Goal: Information Seeking & Learning: Compare options

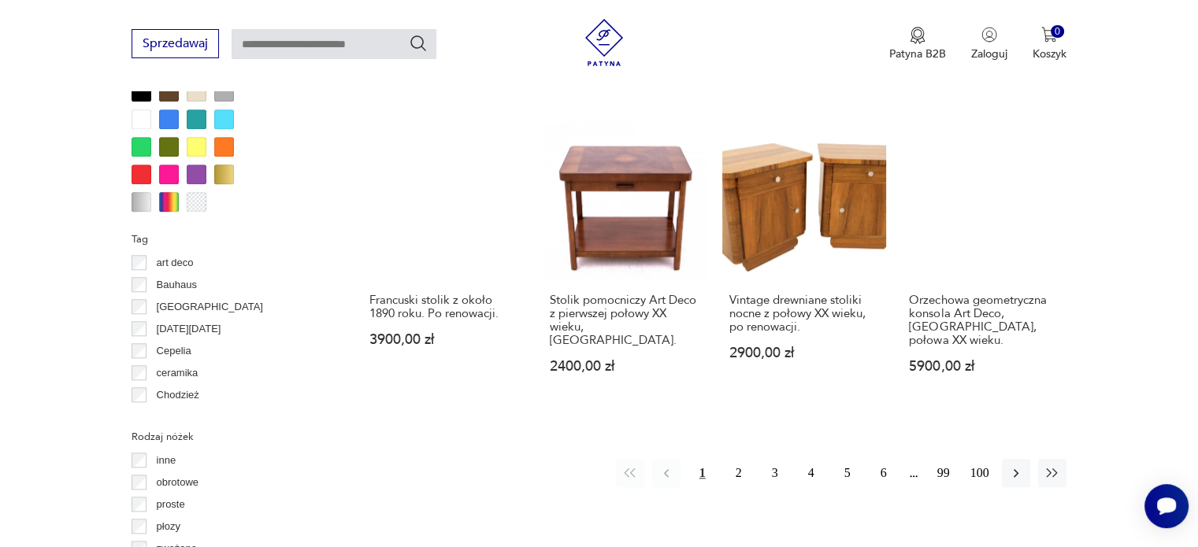
scroll to position [1510, 0]
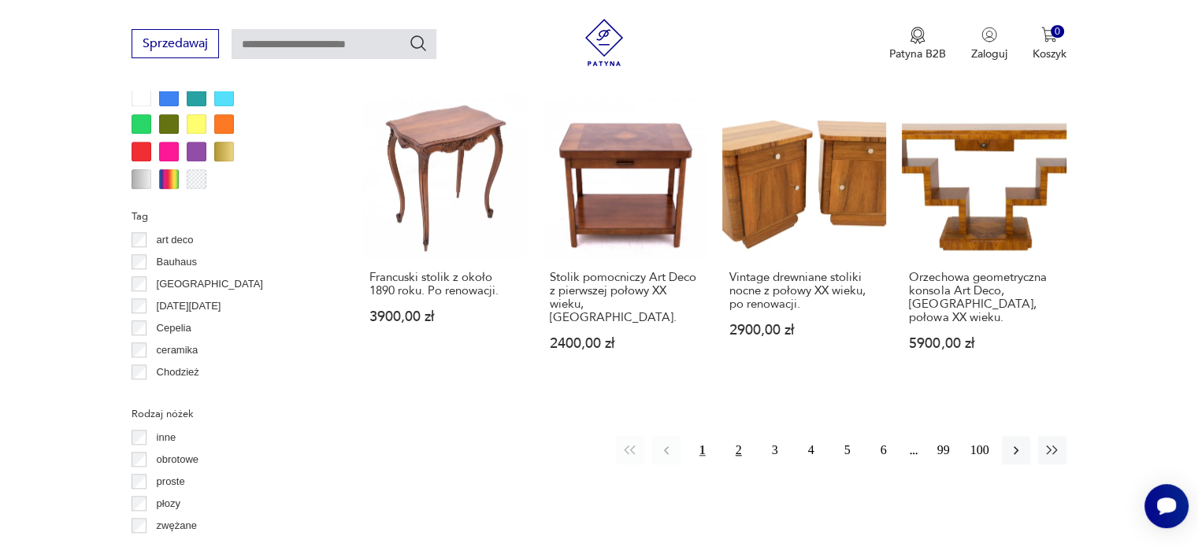
click at [740, 436] on button "2" at bounding box center [739, 450] width 28 height 28
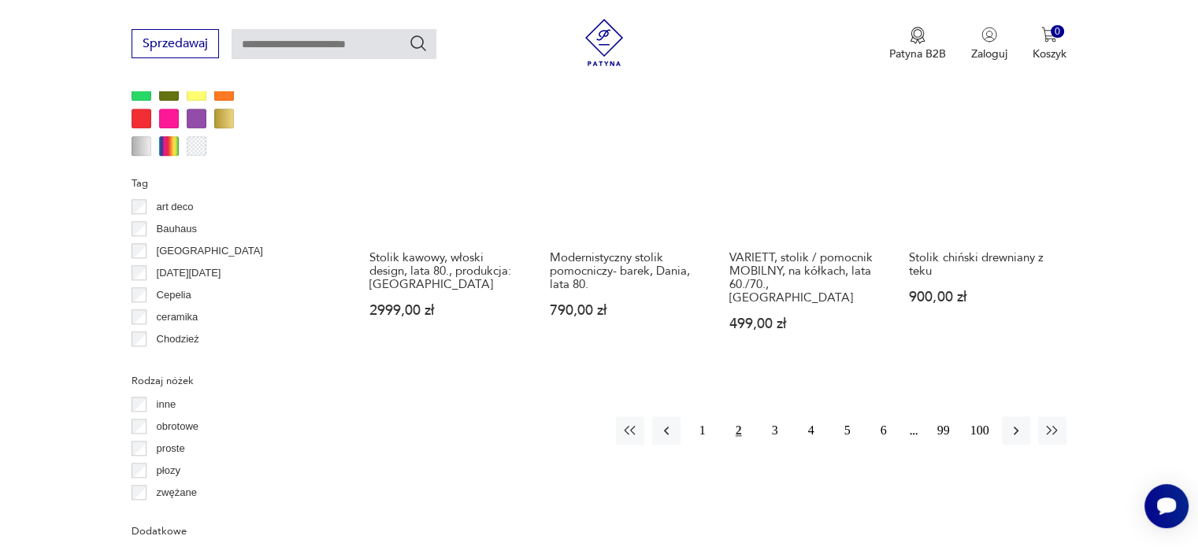
scroll to position [1547, 0]
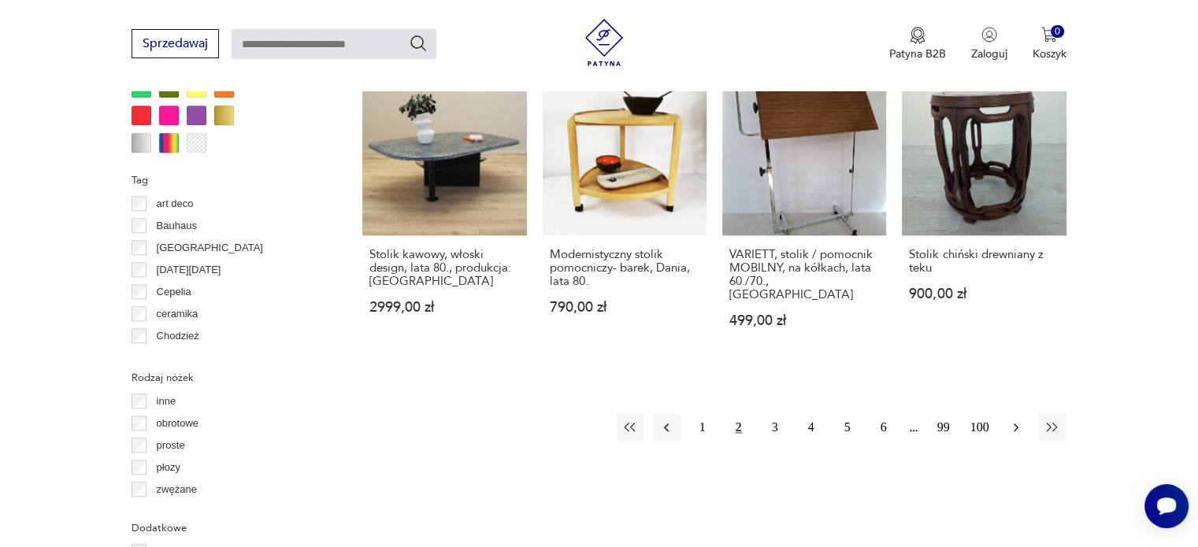
click at [1011, 420] on icon "button" at bounding box center [1016, 428] width 16 height 16
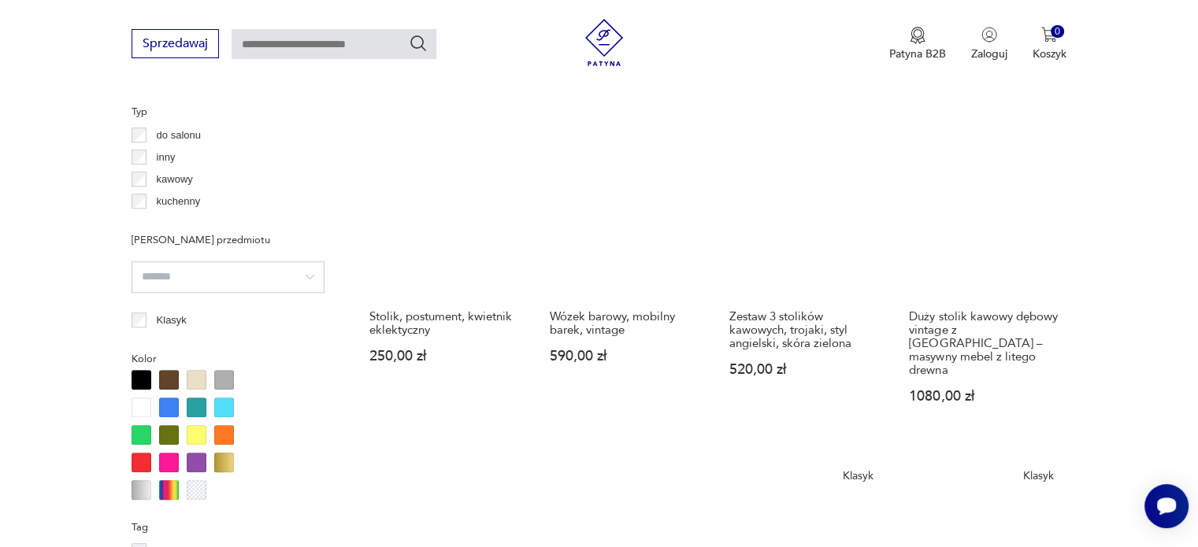
scroll to position [1203, 0]
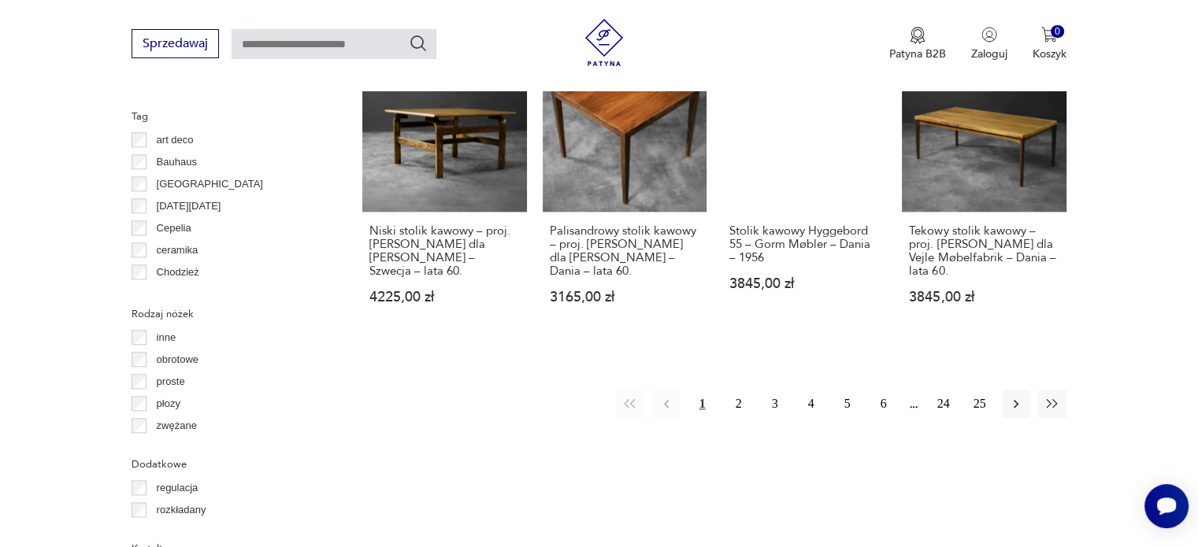
scroll to position [1629, 0]
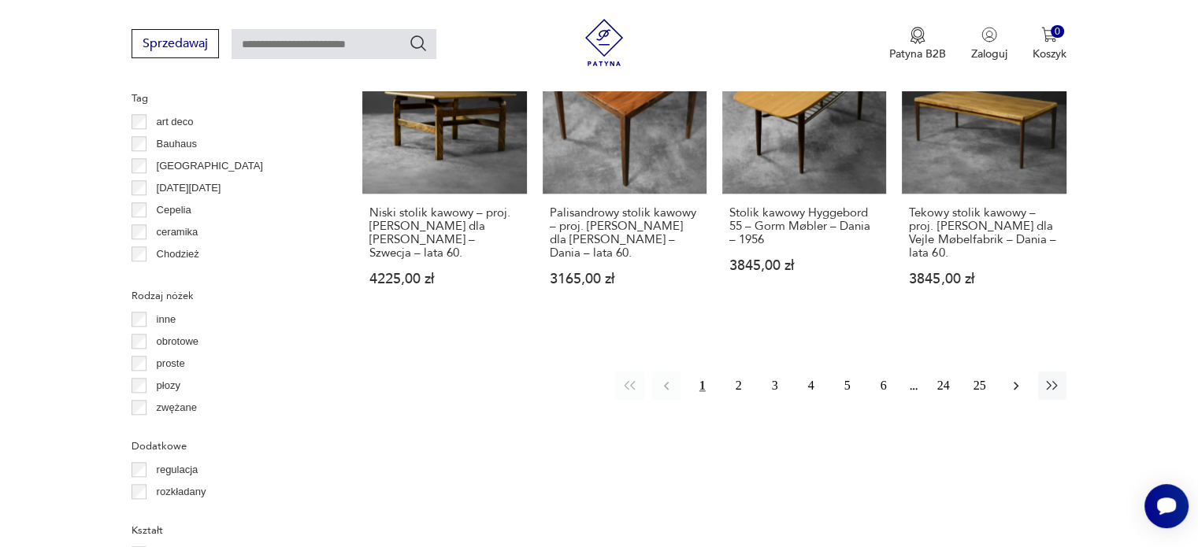
click at [1017, 378] on icon "button" at bounding box center [1016, 386] width 16 height 16
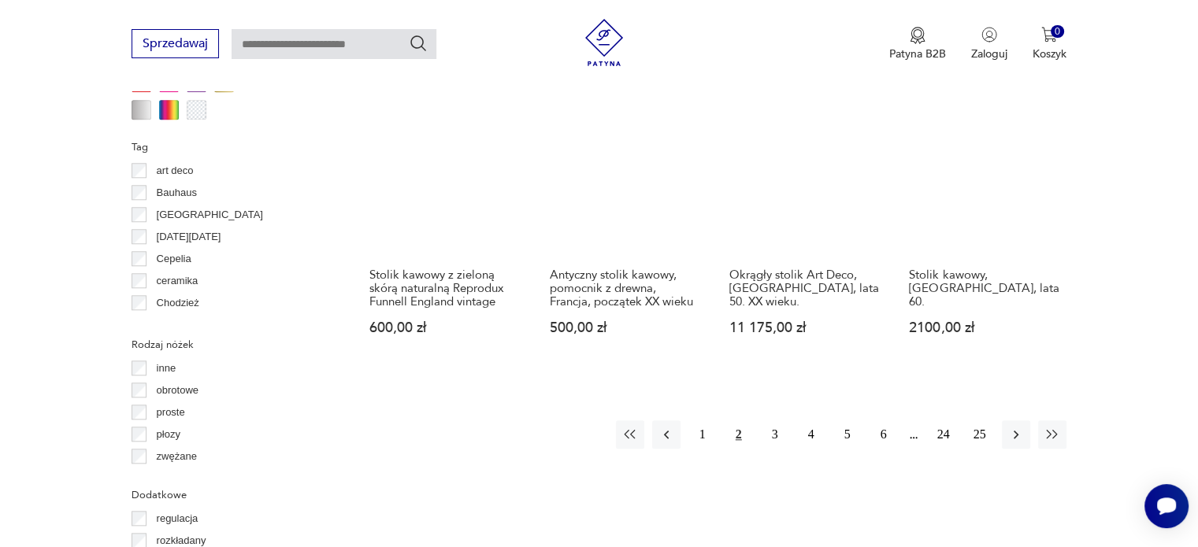
scroll to position [1620, 0]
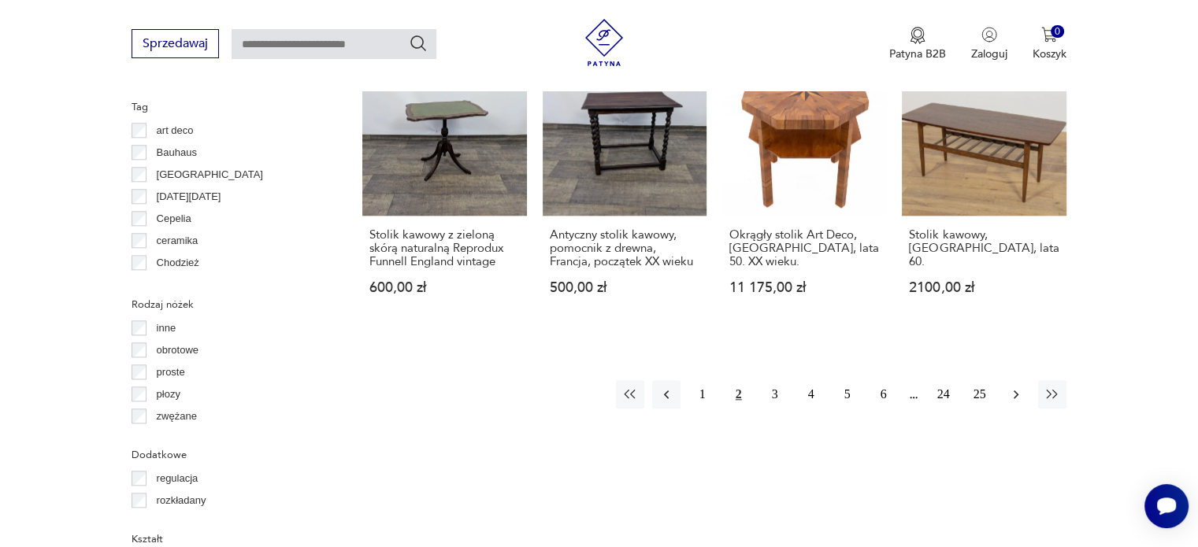
click at [1019, 387] on icon "button" at bounding box center [1016, 395] width 16 height 16
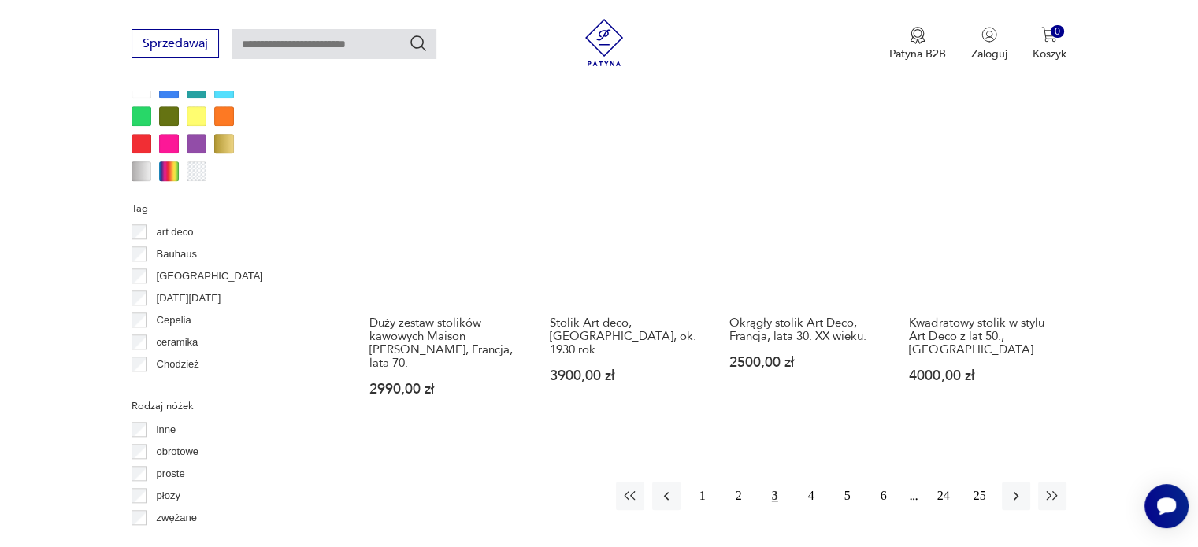
scroll to position [1547, 0]
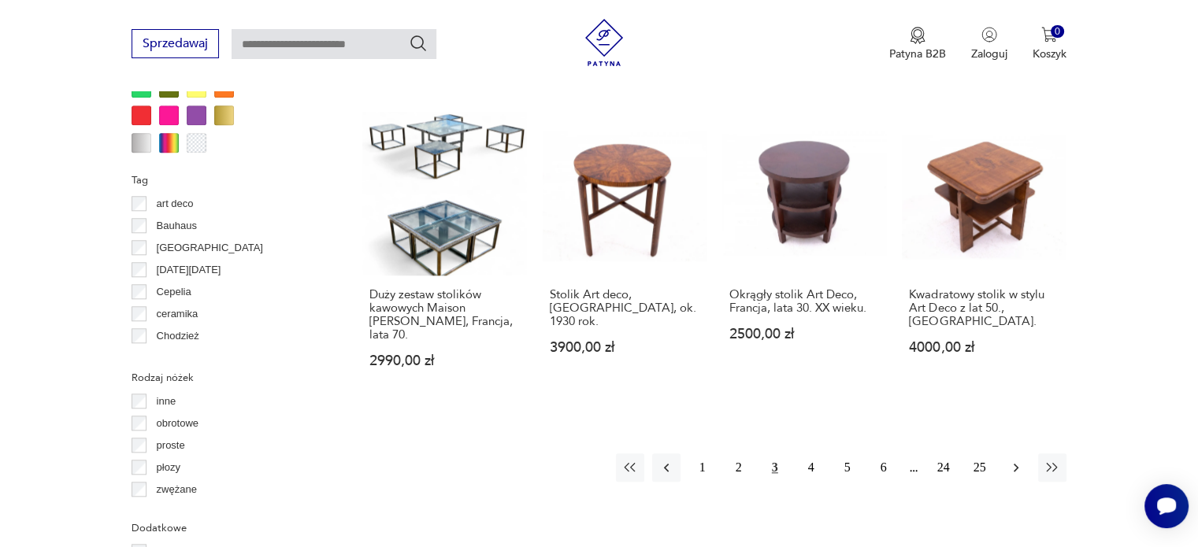
click at [1012, 460] on icon "button" at bounding box center [1016, 468] width 16 height 16
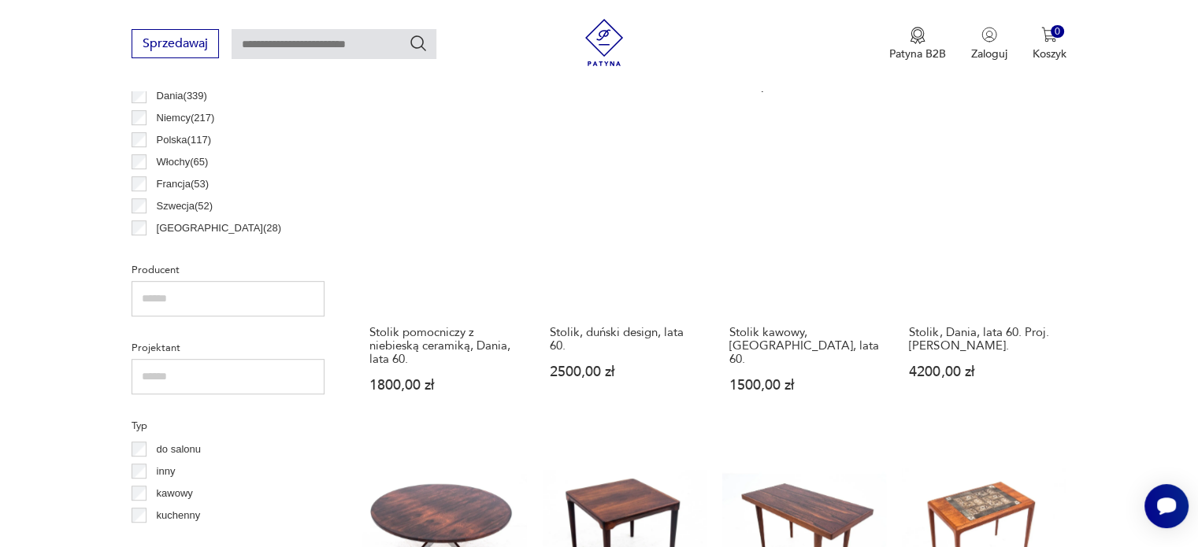
scroll to position [880, 0]
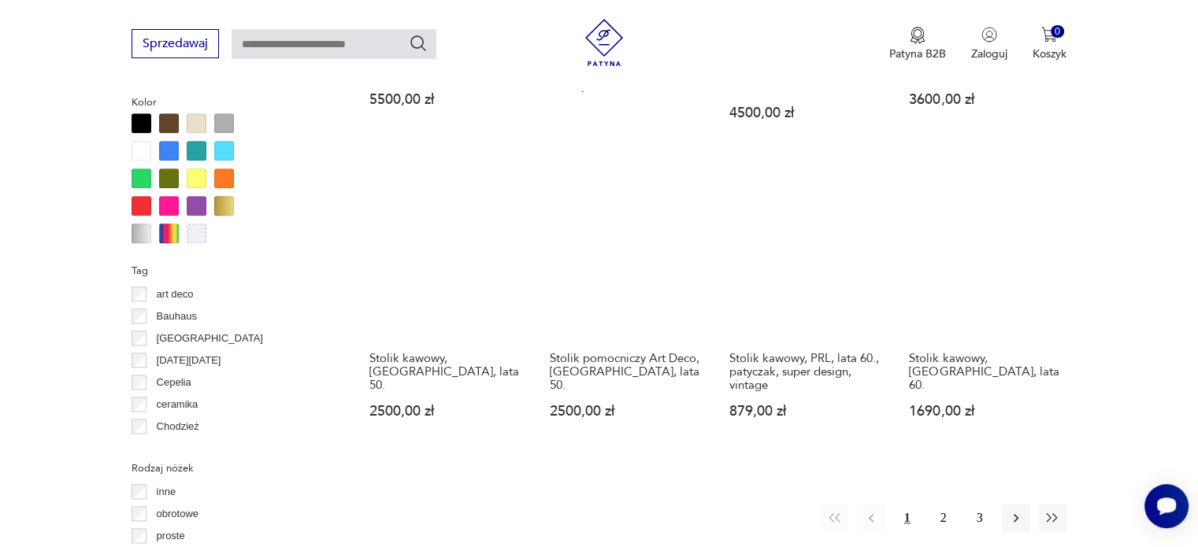
scroll to position [1466, 0]
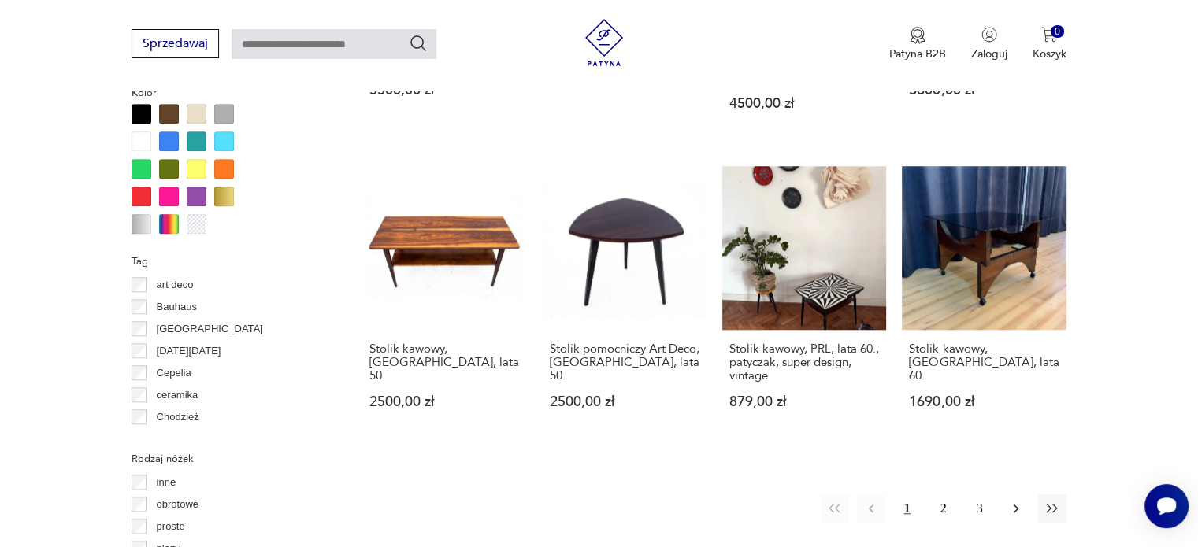
click at [1017, 505] on icon "button" at bounding box center [1016, 509] width 5 height 9
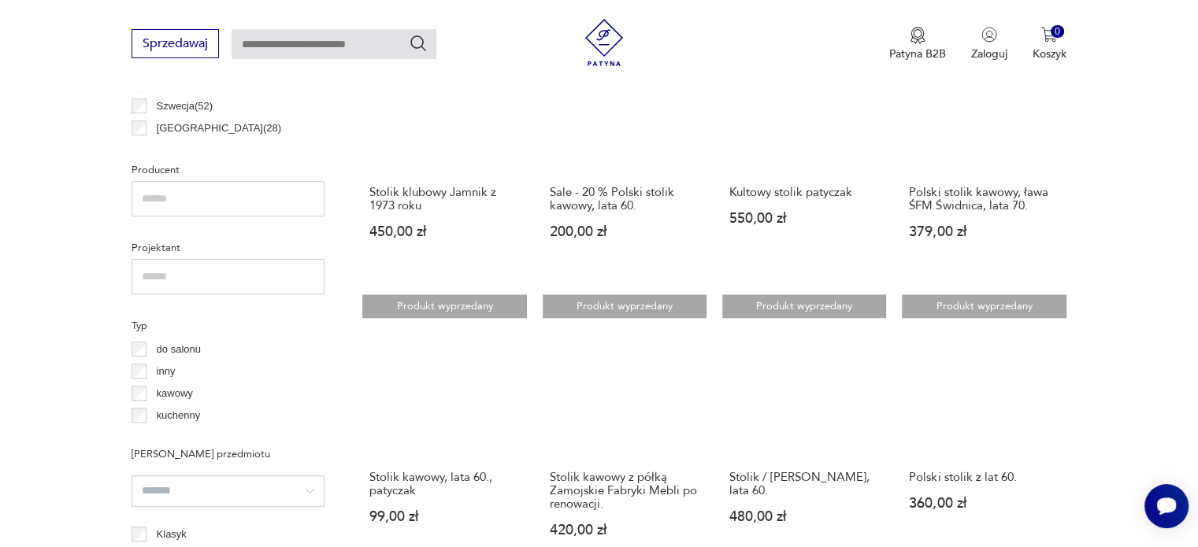
scroll to position [1014, 0]
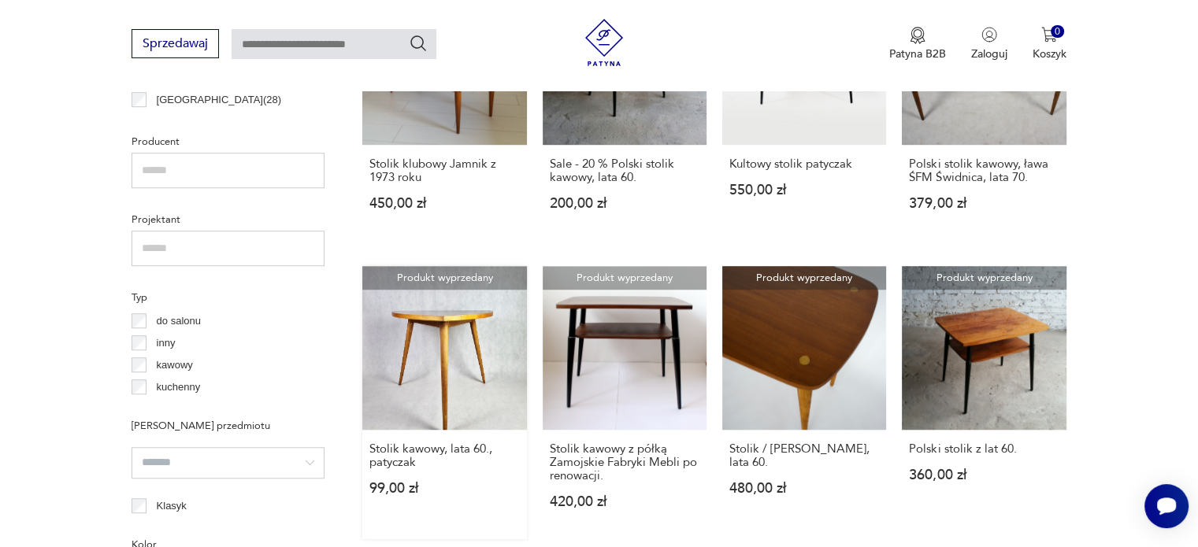
click at [446, 361] on link "Produkt wyprzedany Stolik kawowy, lata 60., patyczak 99,00 zł" at bounding box center [444, 402] width 164 height 273
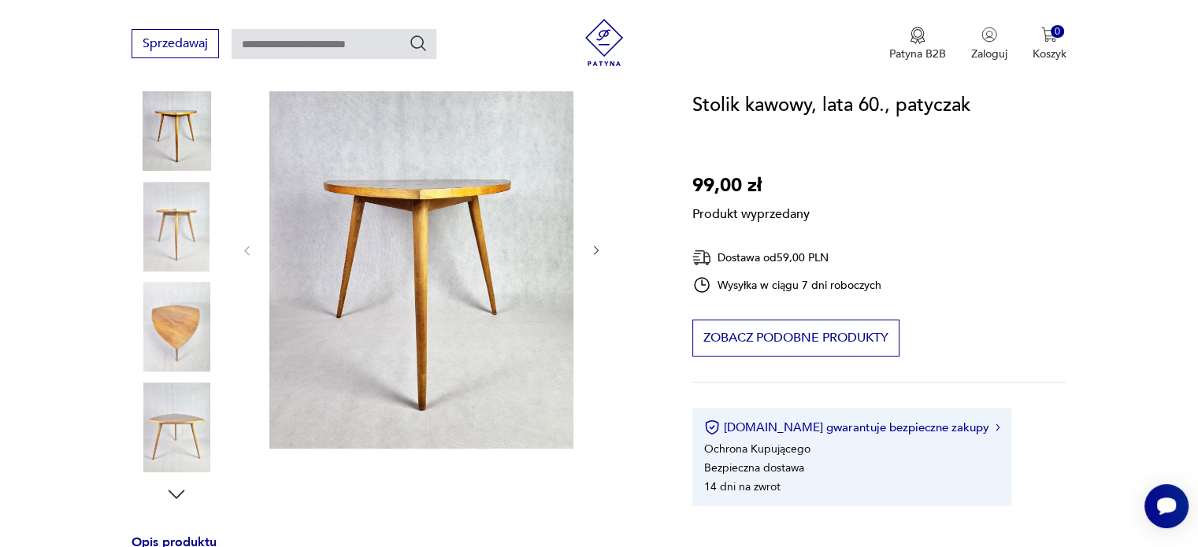
scroll to position [202, 0]
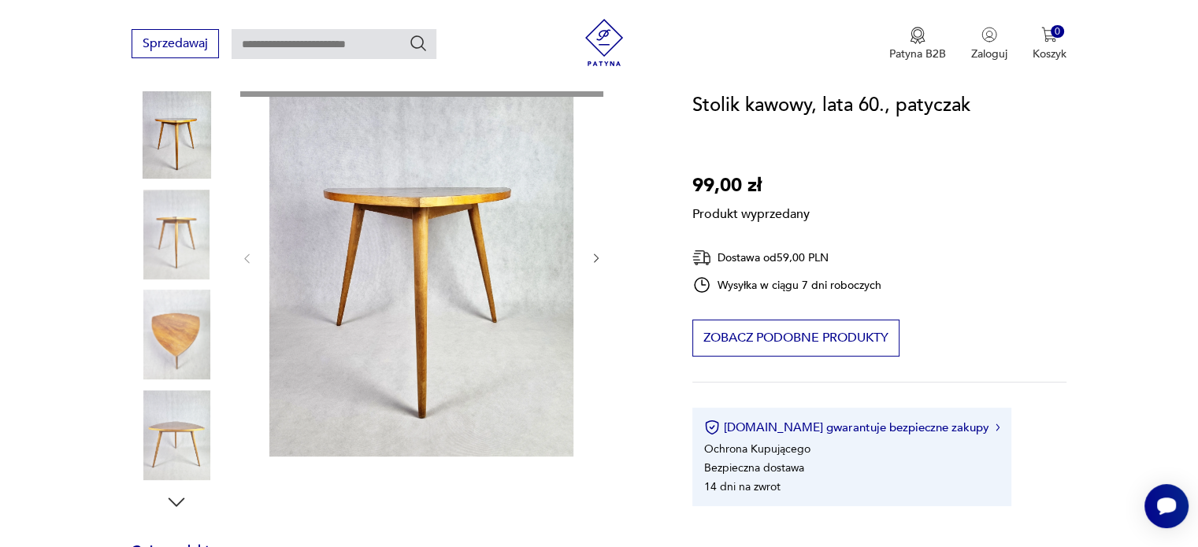
click at [599, 261] on div "Produkt wyprzedany Opis produktu Stolik kawowy Produkcja: Polska Lata 60 XX w K…" at bounding box center [393, 540] width 523 height 966
click at [589, 256] on div "Produkt wyprzedany Opis produktu Stolik kawowy Produkcja: Polska Lata 60 XX w K…" at bounding box center [393, 540] width 523 height 966
click at [593, 254] on div "Produkt wyprzedany Opis produktu Stolik kawowy Produkcja: Polska Lata 60 XX w K…" at bounding box center [393, 540] width 523 height 966
click at [186, 231] on div "Produkt wyprzedany Opis produktu Stolik kawowy Produkcja: Polska Lata 60 XX w K…" at bounding box center [393, 540] width 523 height 966
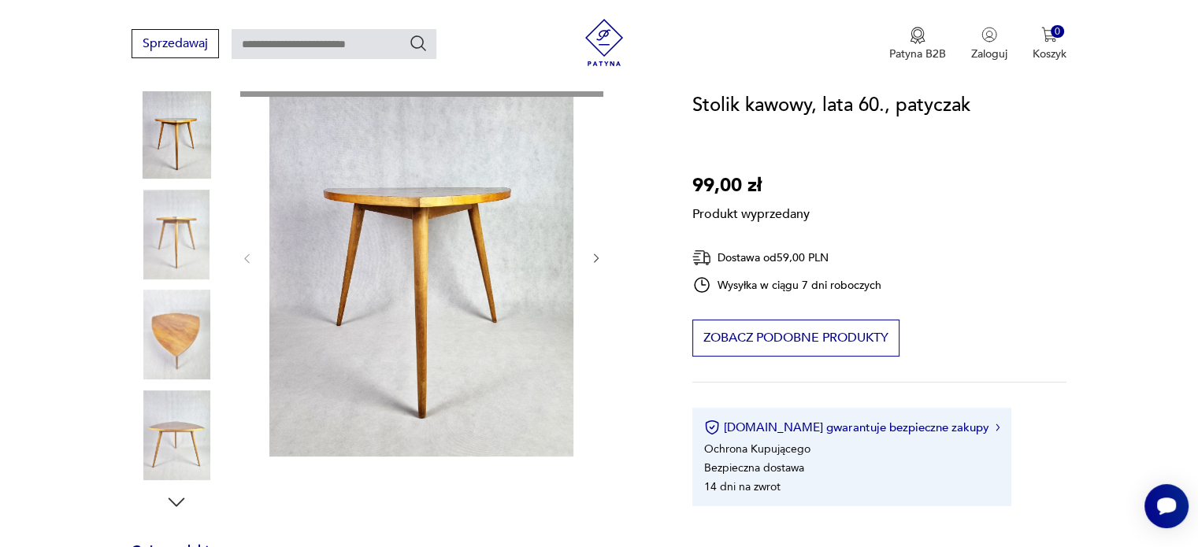
click at [164, 352] on div "Produkt wyprzedany Opis produktu Stolik kawowy Produkcja: Polska Lata 60 XX w K…" at bounding box center [393, 540] width 523 height 966
click at [191, 305] on div "Produkt wyprzedany Opis produktu Stolik kawowy Produkcja: Polska Lata 60 XX w K…" at bounding box center [393, 540] width 523 height 966
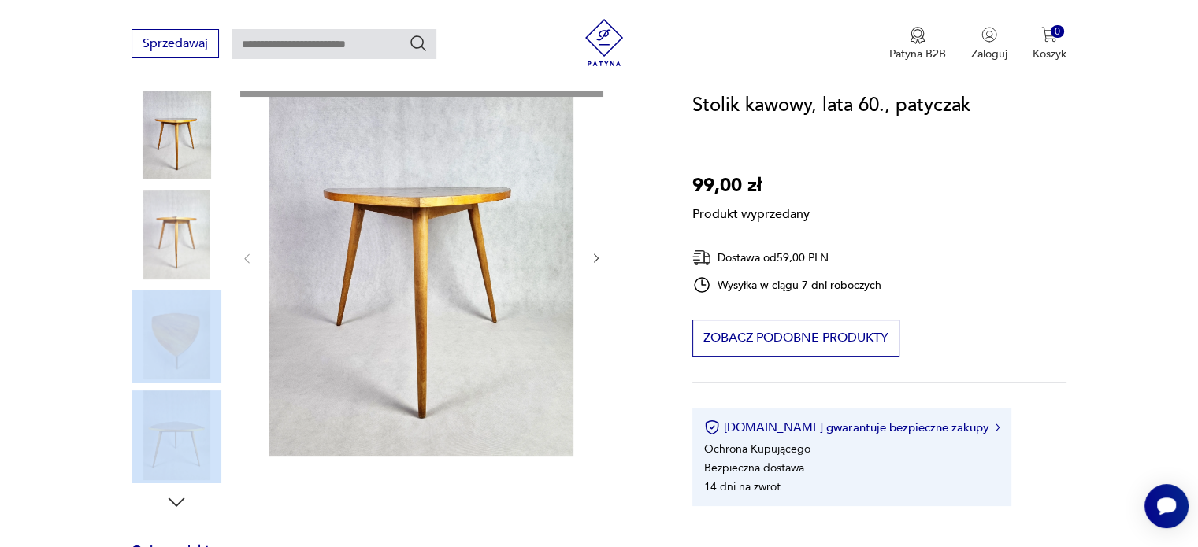
click at [191, 305] on div "Produkt wyprzedany Opis produktu Stolik kawowy Produkcja: Polska Lata 60 XX w K…" at bounding box center [393, 540] width 523 height 966
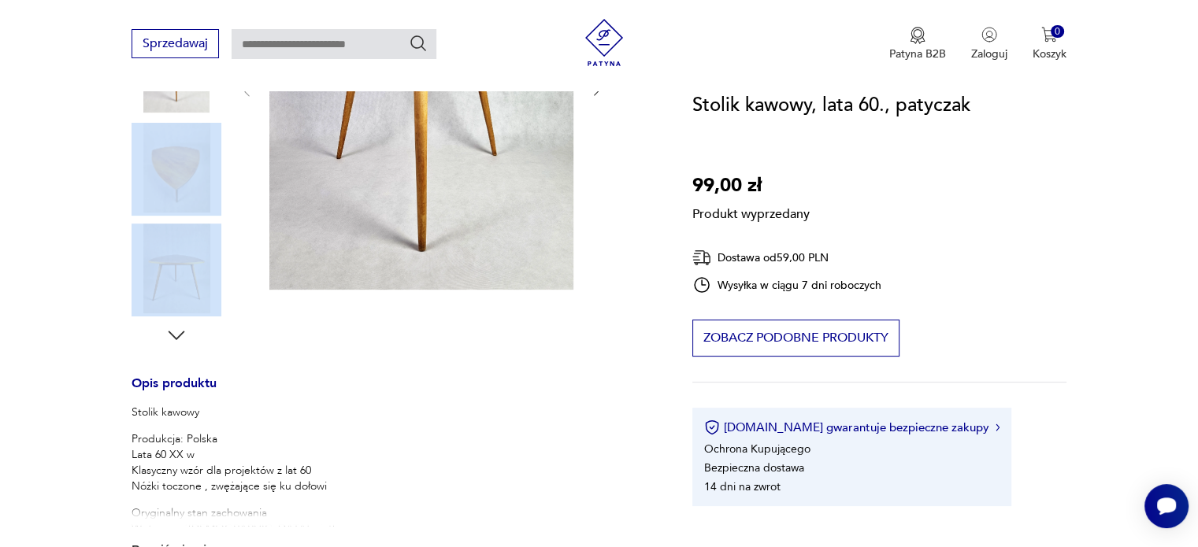
scroll to position [484, 0]
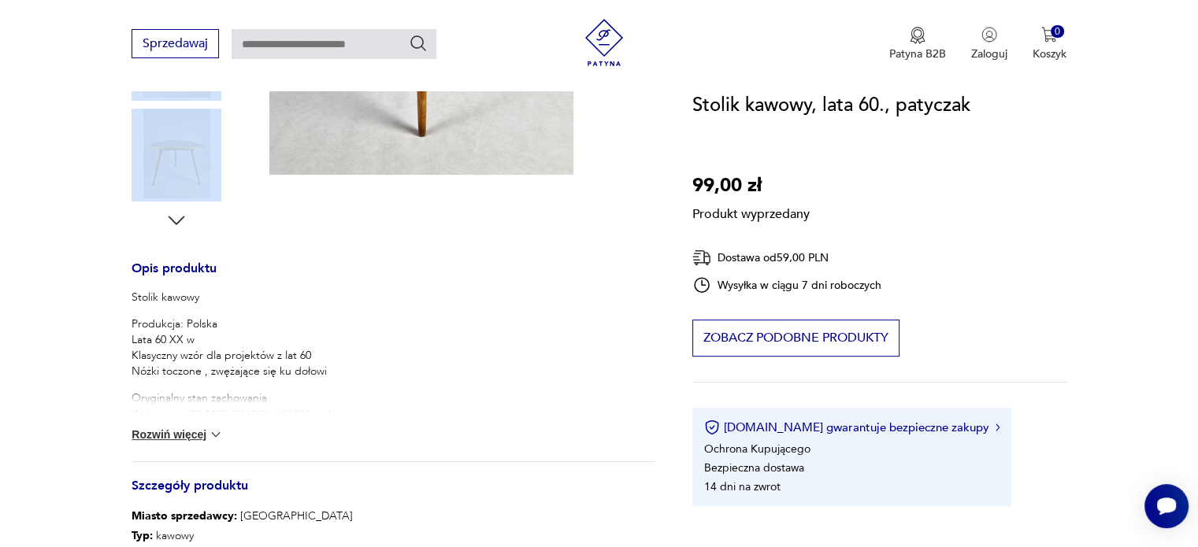
click at [210, 431] on img at bounding box center [216, 435] width 16 height 16
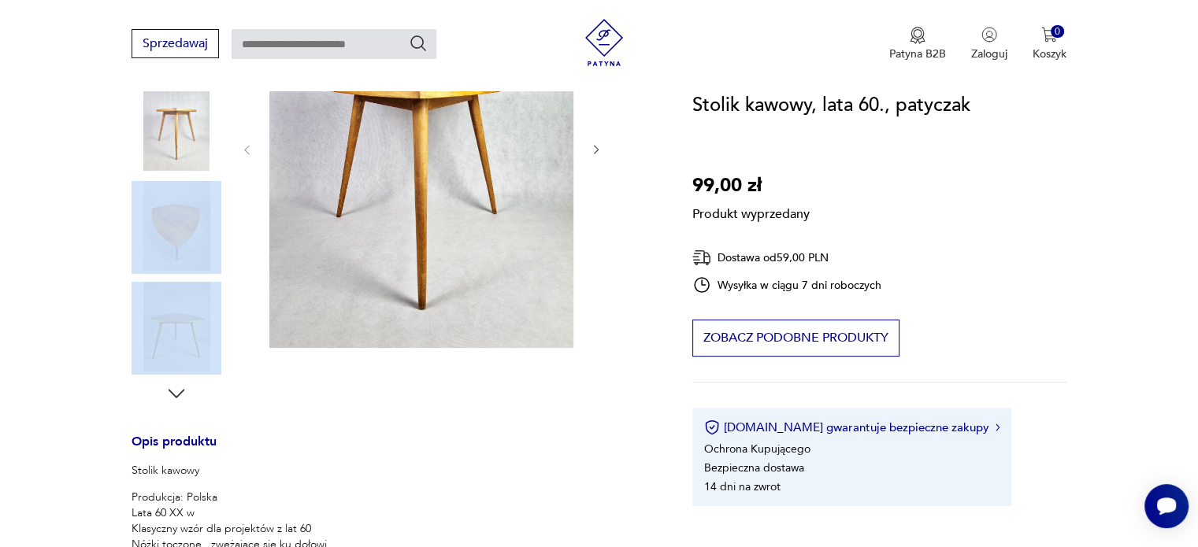
scroll to position [252, 0]
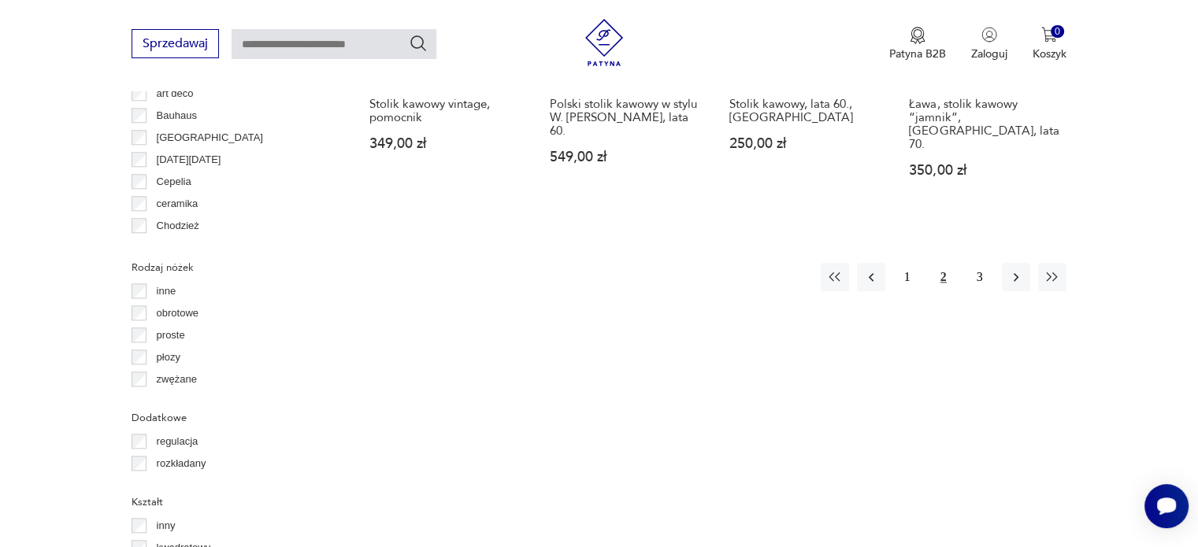
scroll to position [1661, 0]
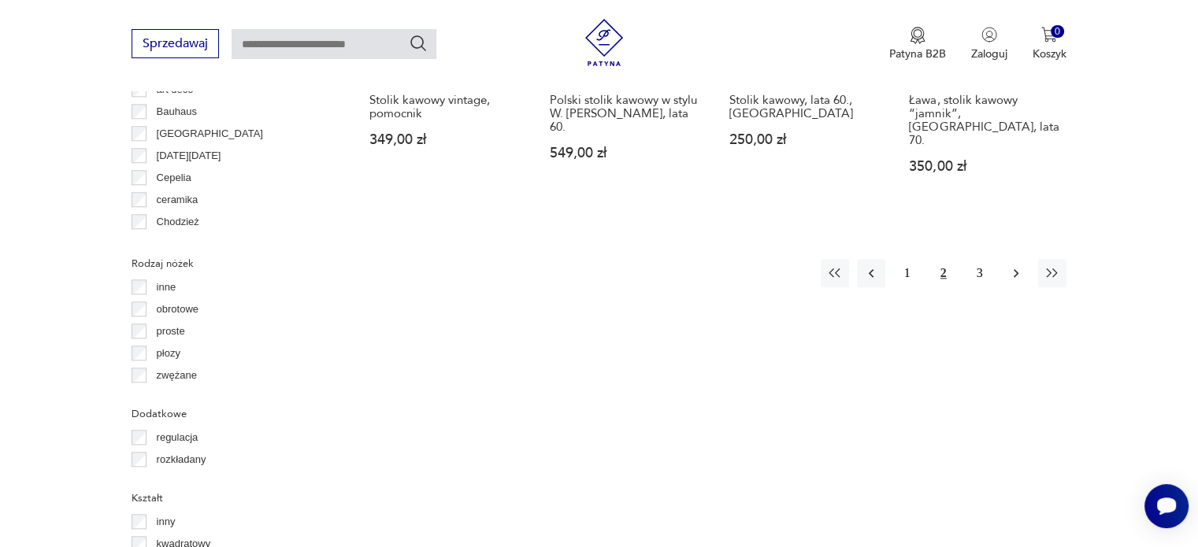
click at [1011, 265] on icon "button" at bounding box center [1016, 273] width 16 height 16
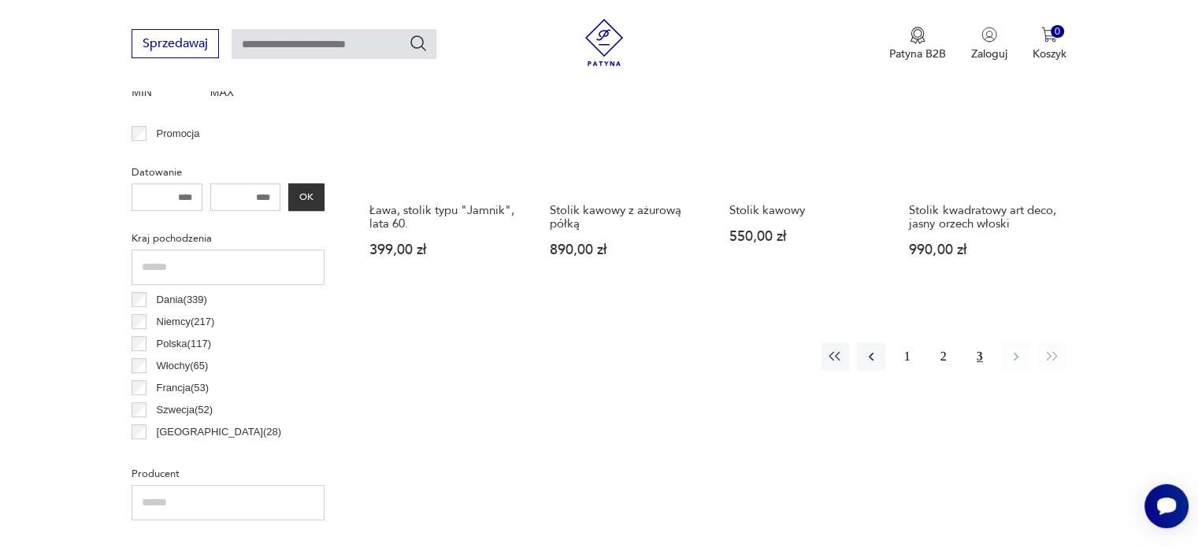
scroll to position [685, 0]
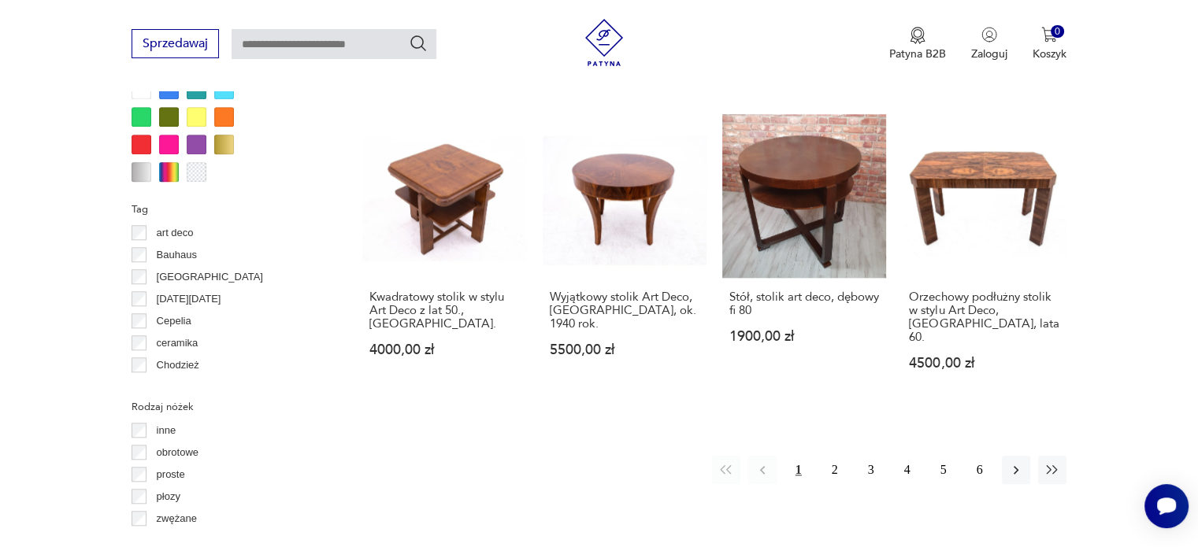
scroll to position [1544, 0]
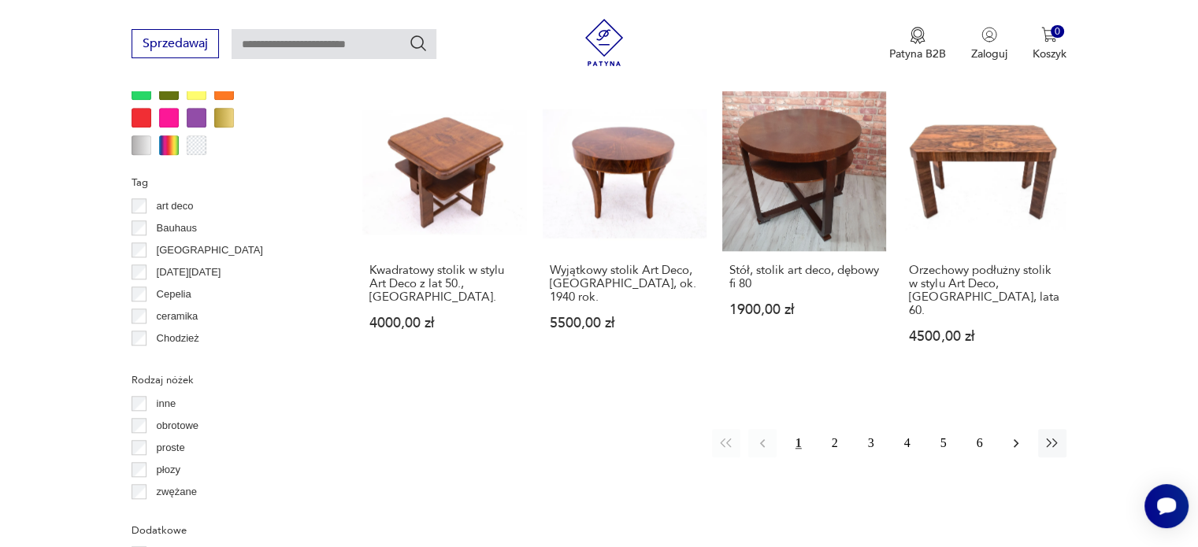
click at [1017, 439] on icon "button" at bounding box center [1016, 443] width 5 height 9
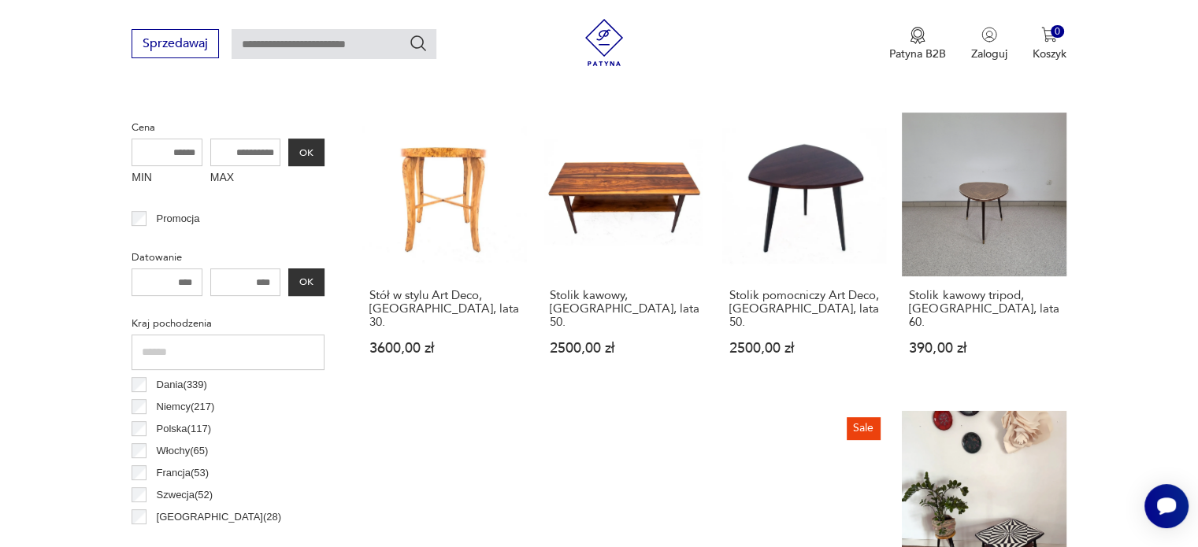
scroll to position [584, 0]
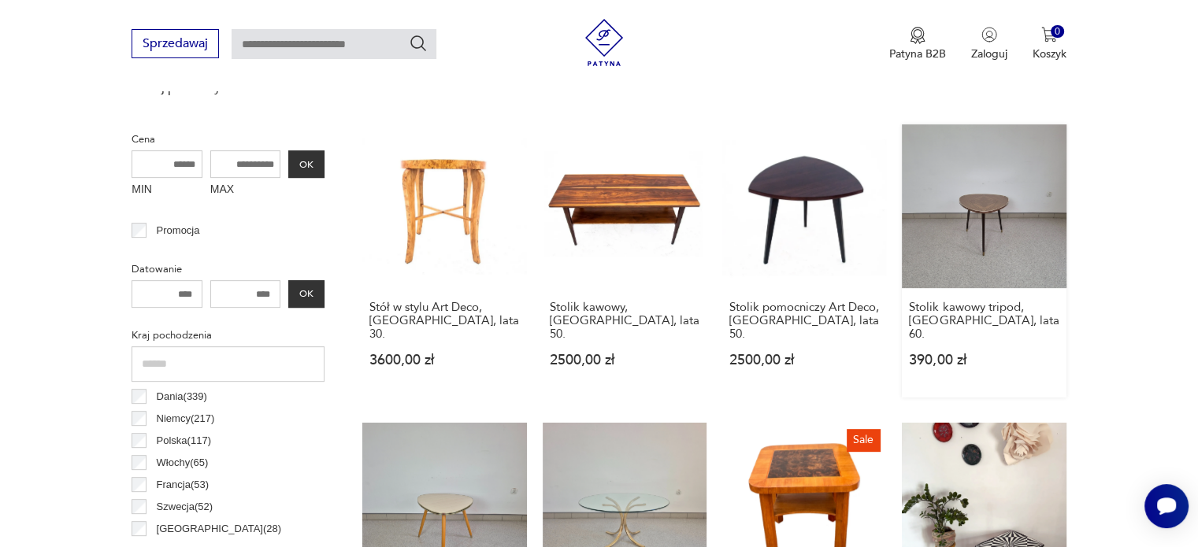
click at [980, 202] on link "Stolik kawowy tripod, [GEOGRAPHIC_DATA], lata 60. 390,00 zł" at bounding box center [984, 260] width 164 height 273
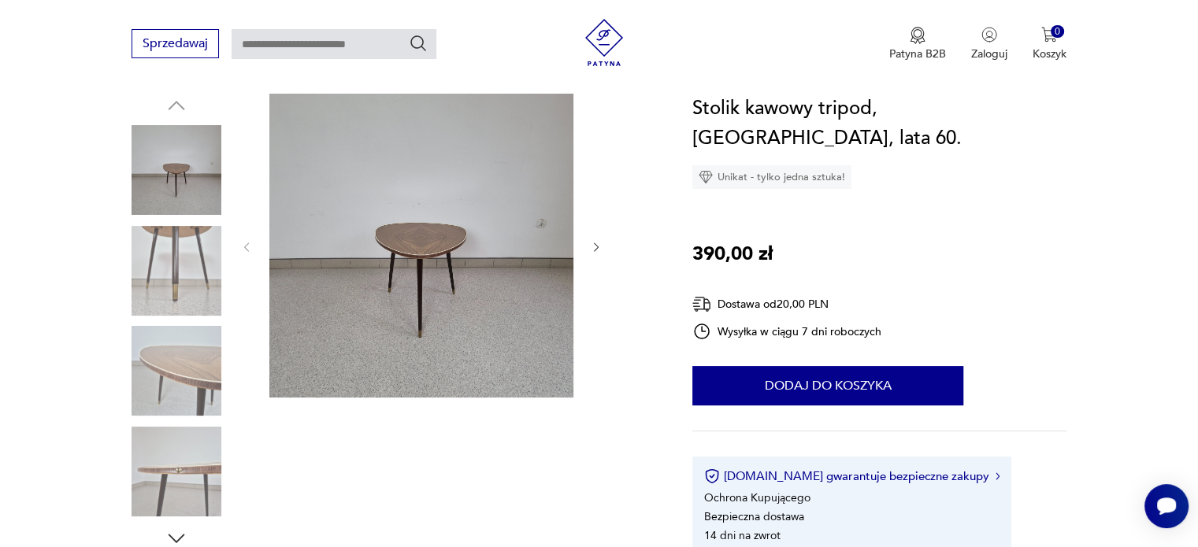
scroll to position [174, 0]
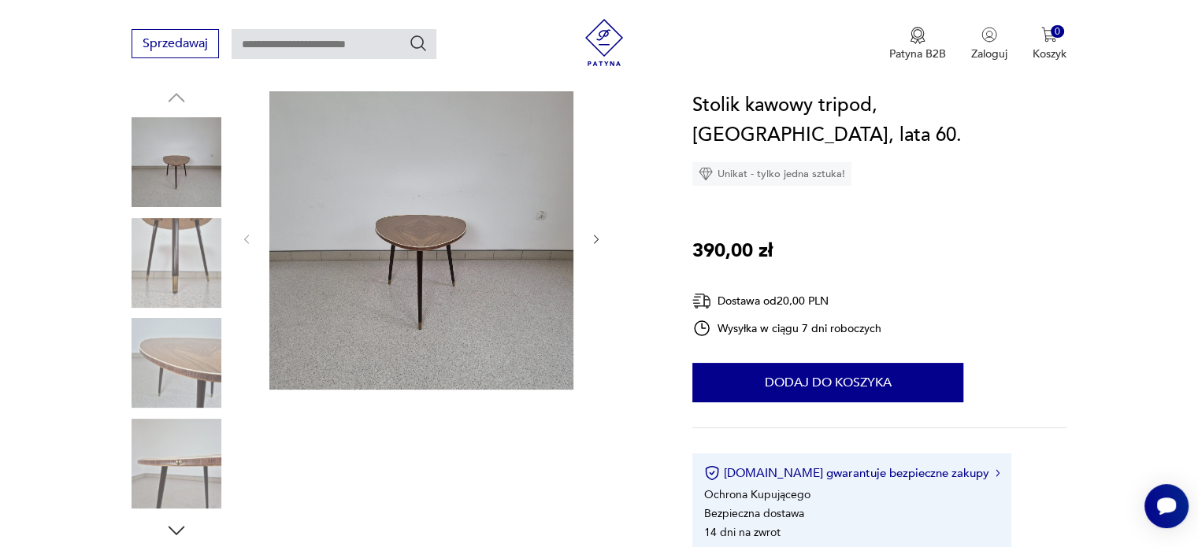
click at [597, 237] on icon "button" at bounding box center [596, 239] width 5 height 9
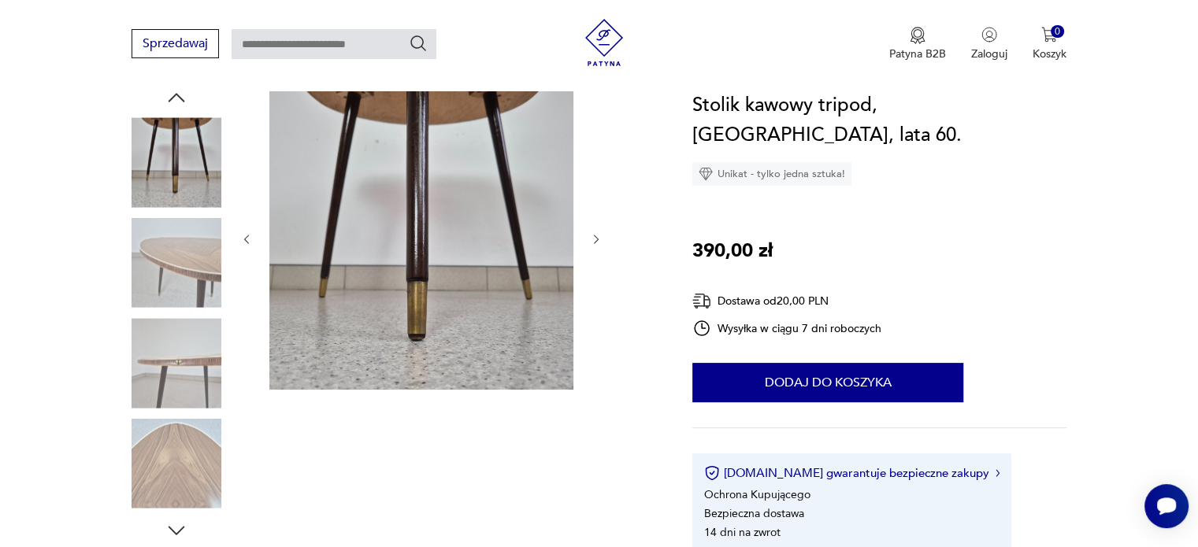
click at [597, 237] on icon "button" at bounding box center [596, 239] width 5 height 9
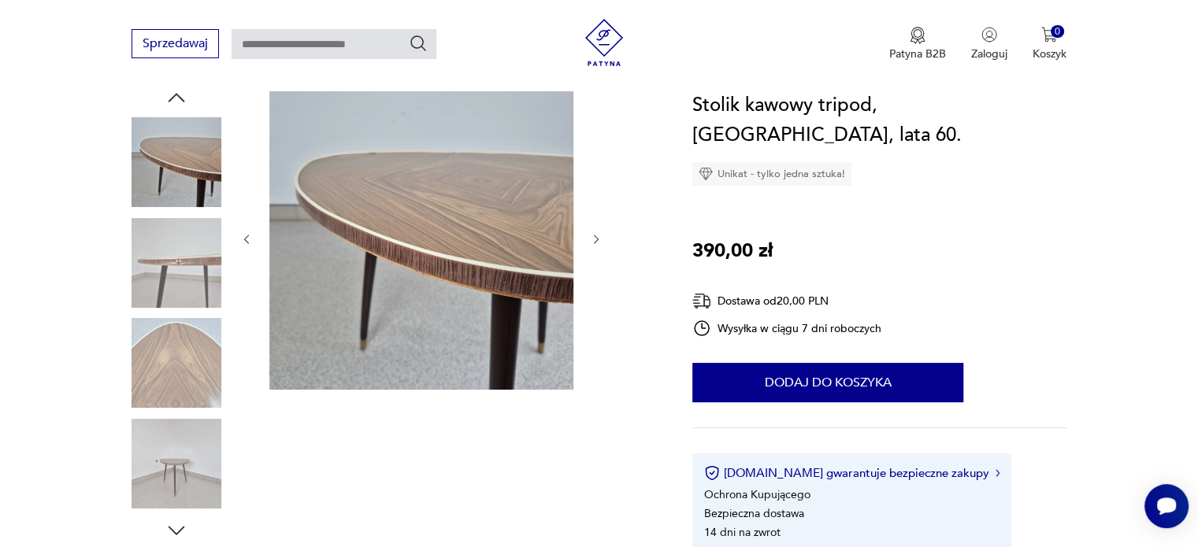
click at [597, 237] on icon "button" at bounding box center [596, 239] width 5 height 9
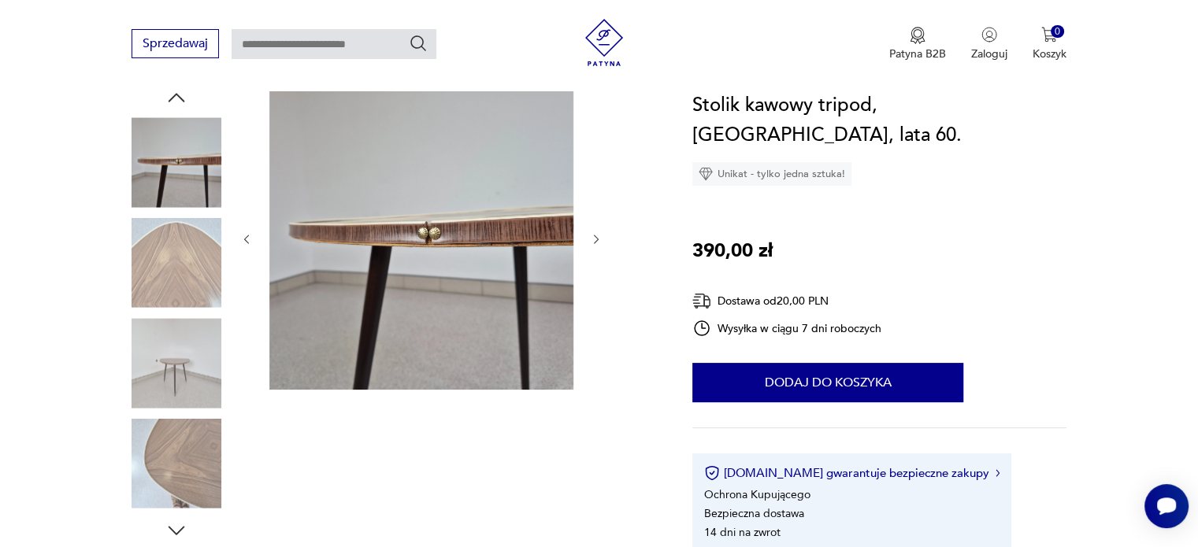
click at [597, 237] on icon "button" at bounding box center [596, 239] width 5 height 9
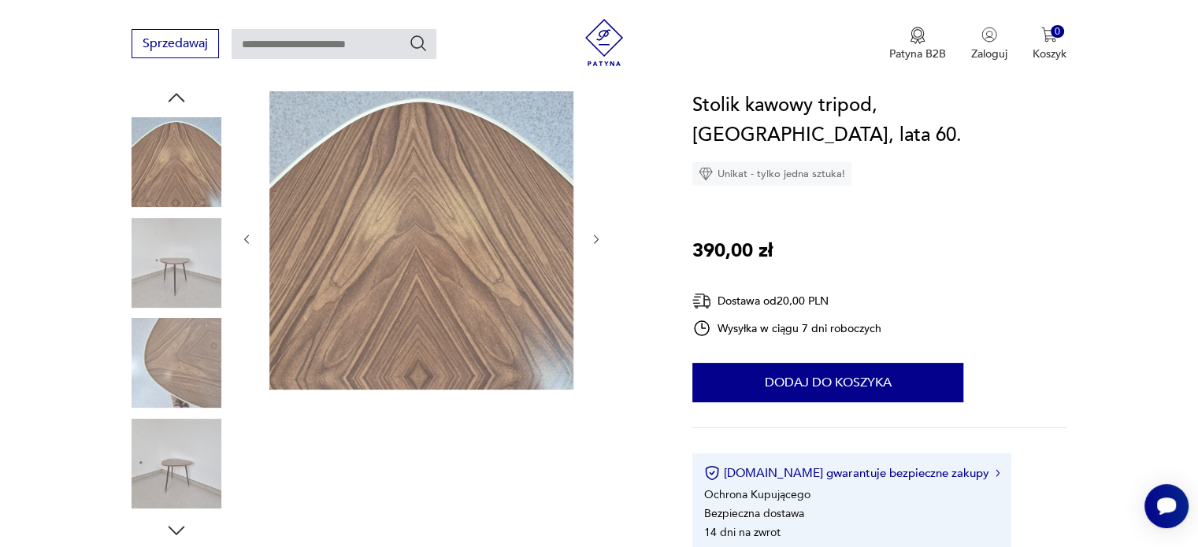
click at [597, 237] on icon "button" at bounding box center [596, 239] width 5 height 9
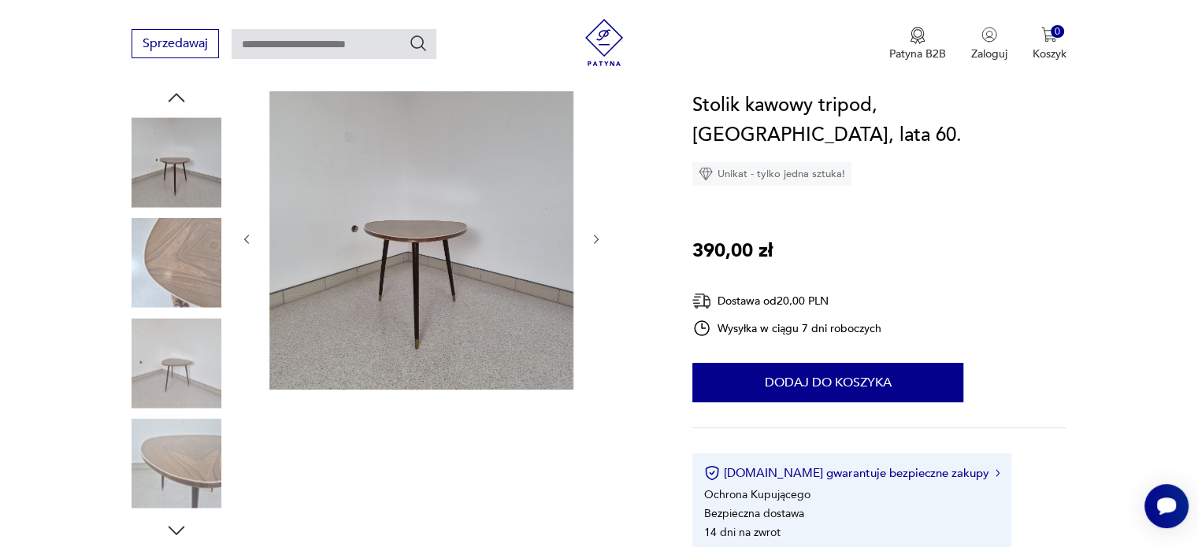
click at [597, 237] on icon "button" at bounding box center [596, 239] width 5 height 9
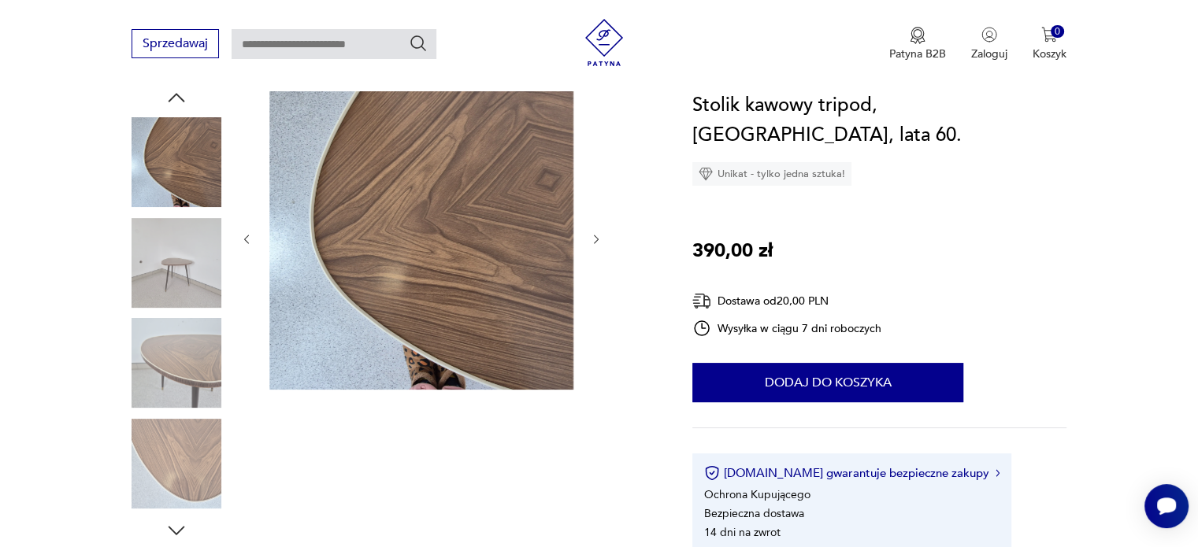
click at [597, 237] on icon "button" at bounding box center [596, 239] width 5 height 9
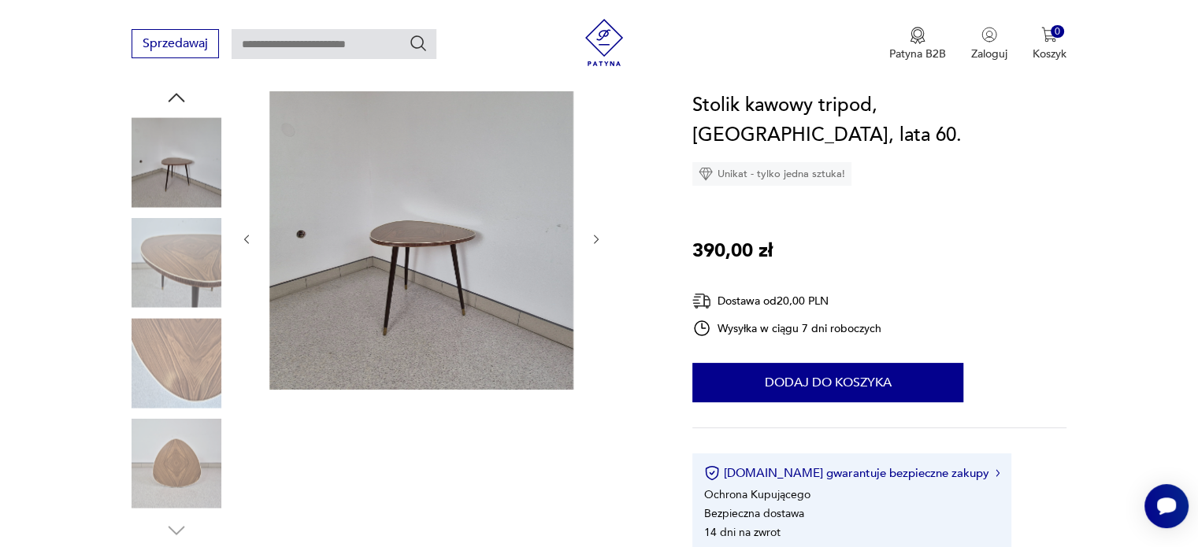
click at [597, 237] on icon "button" at bounding box center [596, 239] width 5 height 9
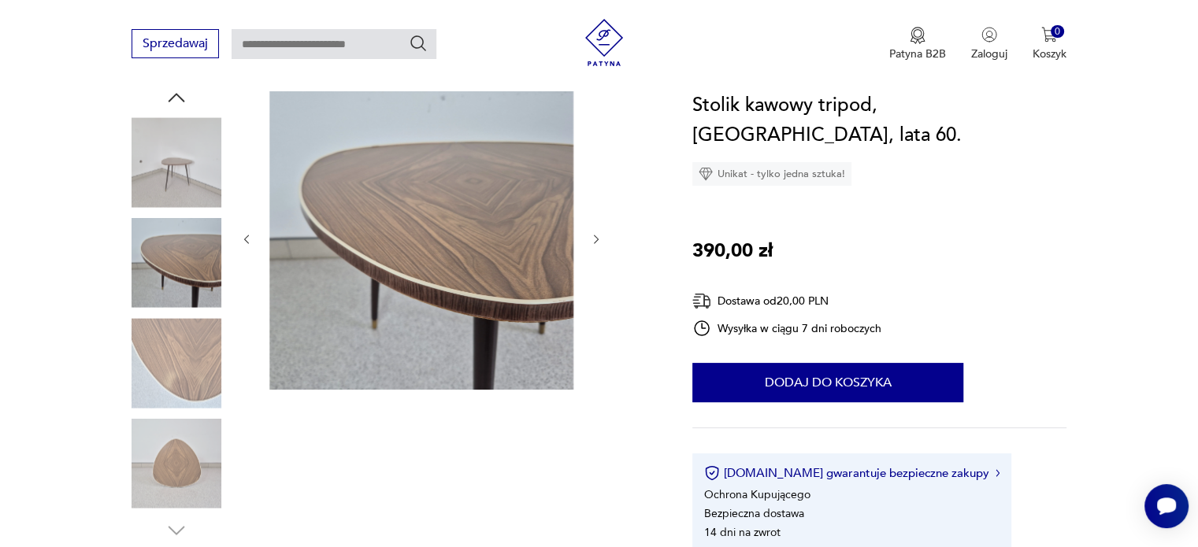
click at [597, 237] on icon "button" at bounding box center [596, 239] width 5 height 9
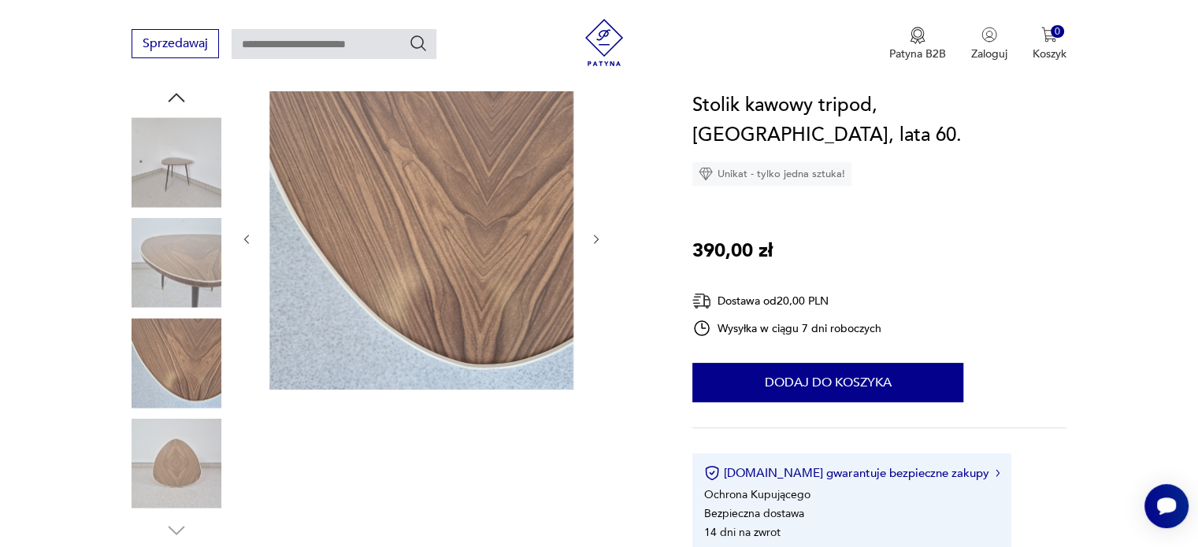
click at [597, 237] on icon "button" at bounding box center [596, 239] width 5 height 9
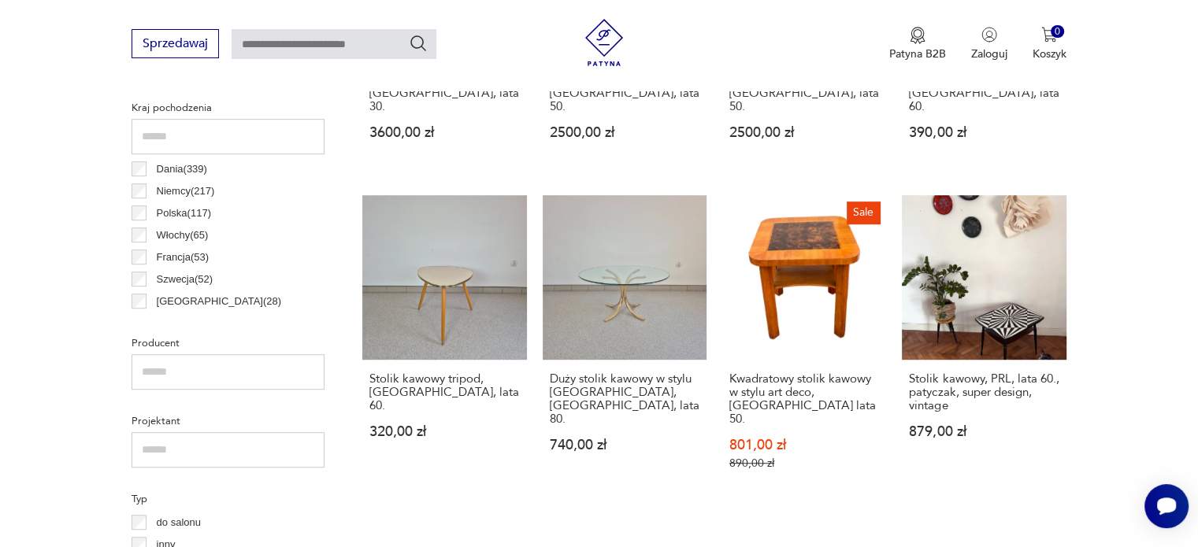
scroll to position [816, 0]
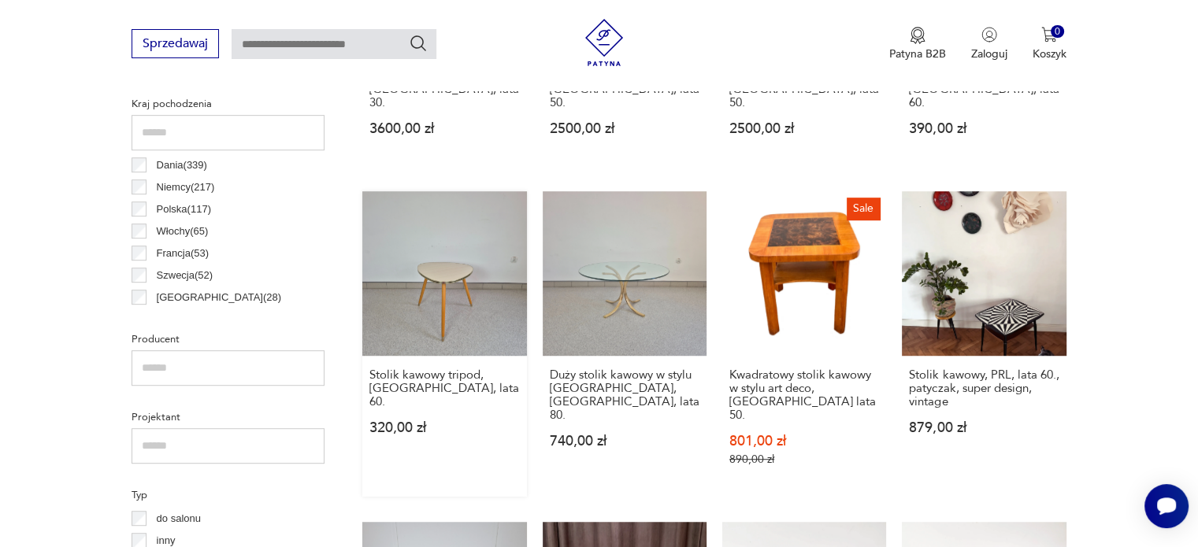
click at [431, 303] on link "Stolik kawowy tripod, [GEOGRAPHIC_DATA], lata 60. 320,00 zł" at bounding box center [444, 343] width 164 height 305
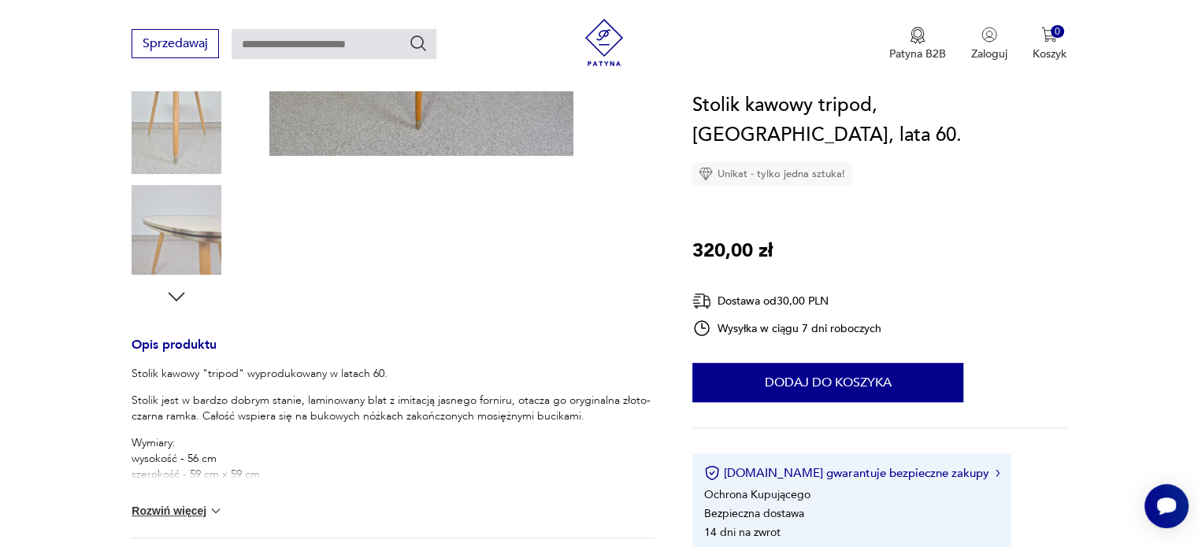
scroll to position [412, 0]
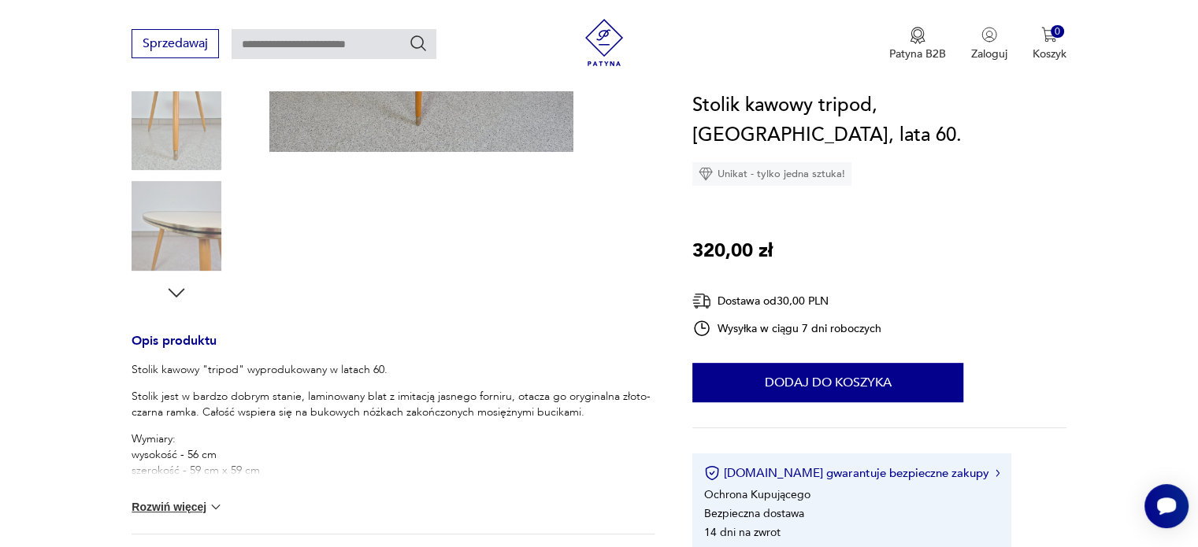
click at [215, 503] on img at bounding box center [216, 507] width 16 height 16
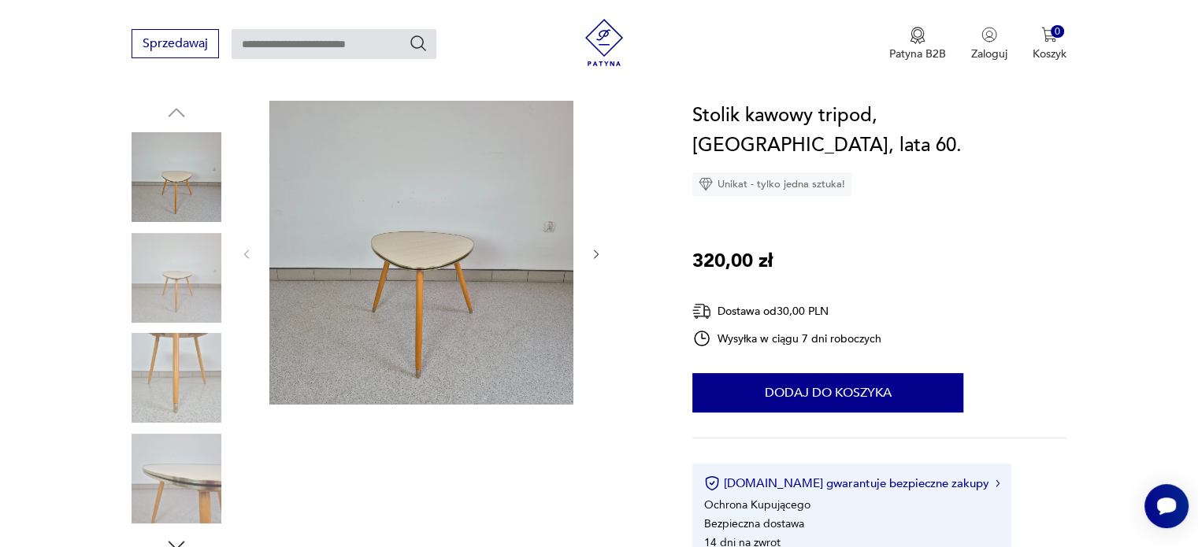
scroll to position [147, 0]
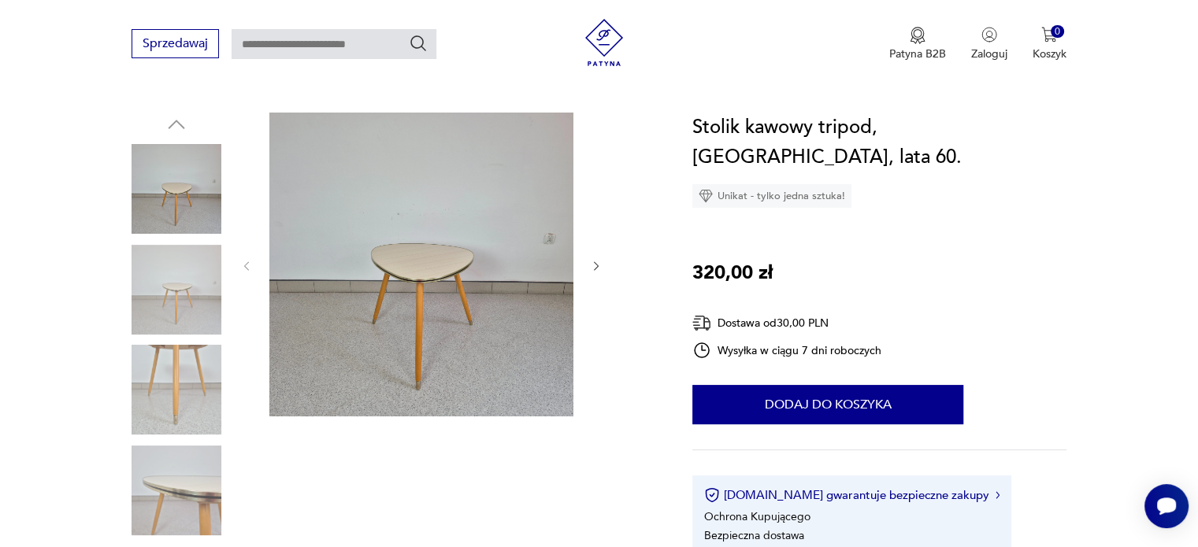
click at [597, 266] on icon "button" at bounding box center [596, 265] width 5 height 9
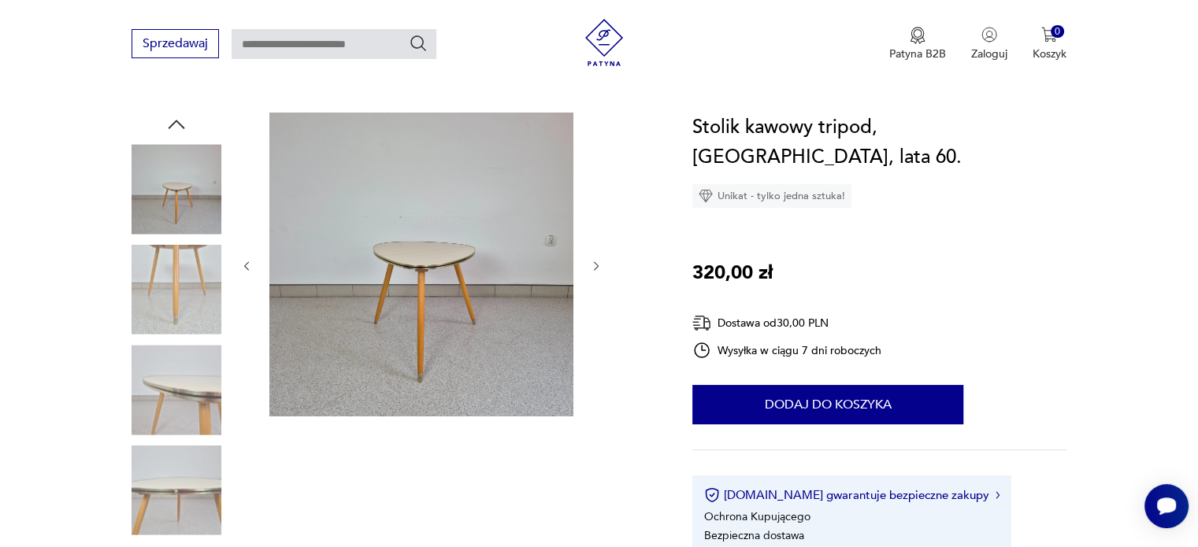
click at [597, 266] on icon "button" at bounding box center [596, 265] width 5 height 9
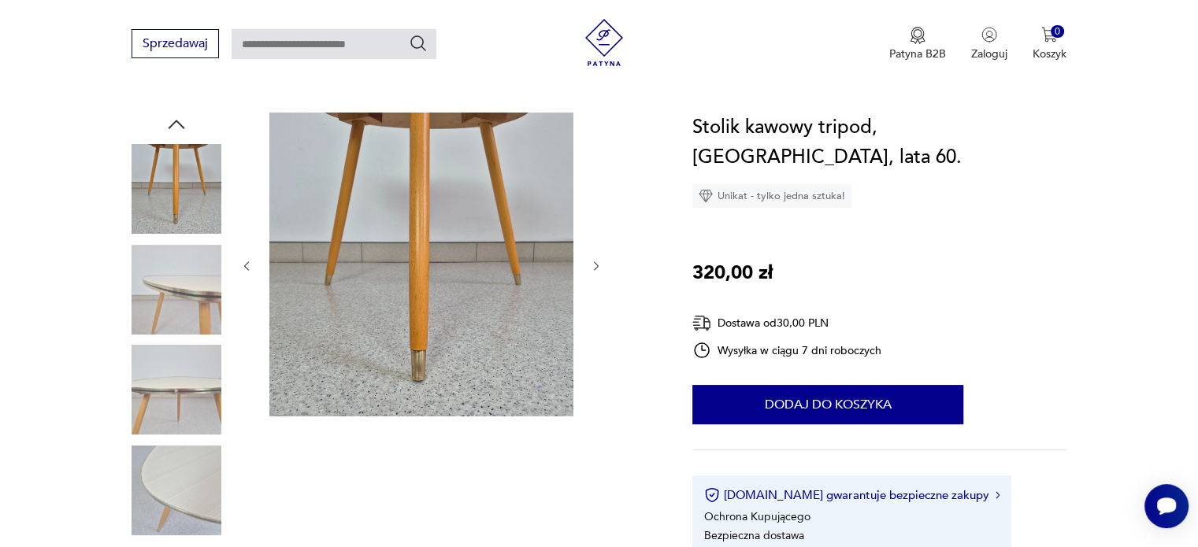
click at [597, 266] on icon "button" at bounding box center [596, 265] width 5 height 9
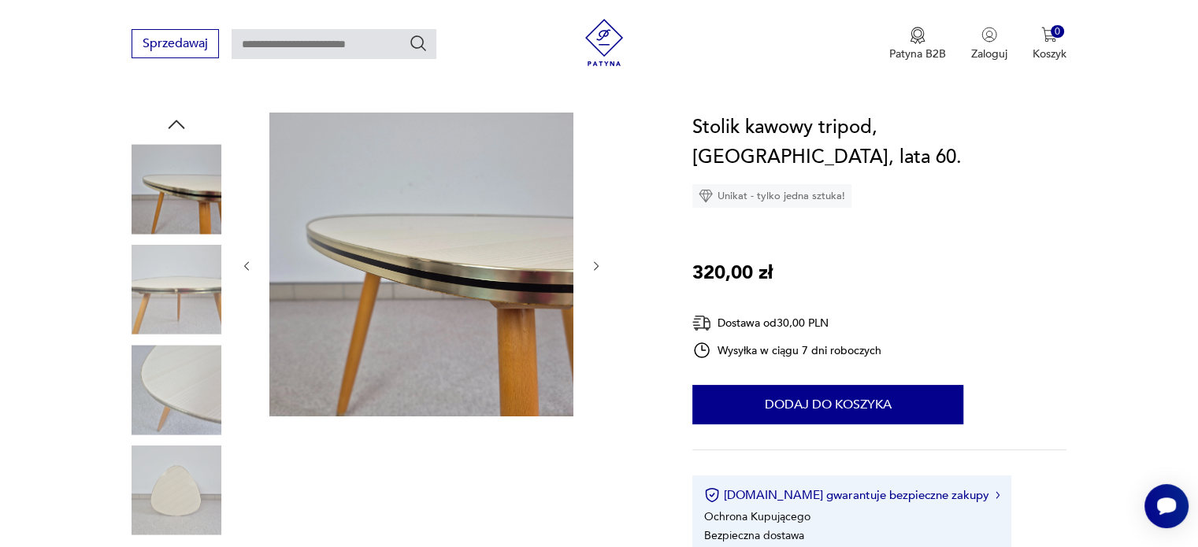
click at [597, 266] on icon "button" at bounding box center [596, 265] width 5 height 9
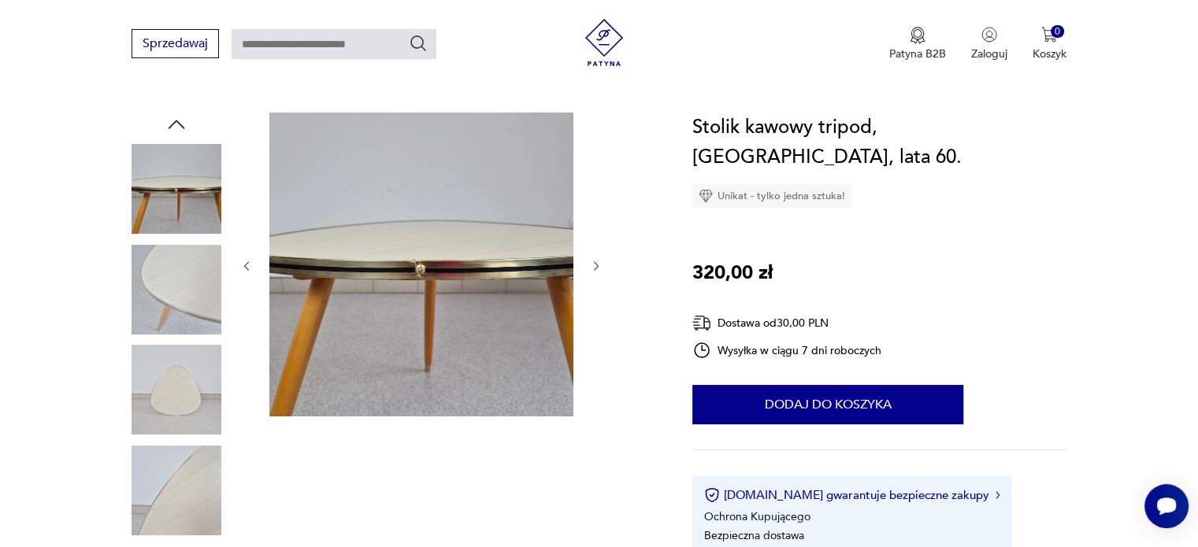
click at [597, 266] on icon "button" at bounding box center [596, 265] width 5 height 9
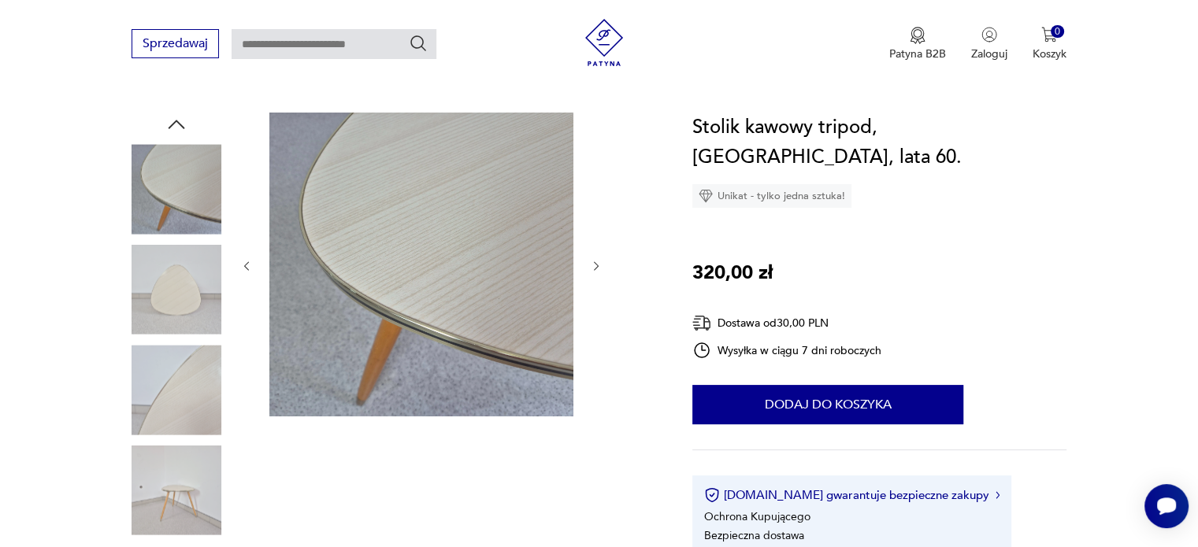
click at [597, 266] on icon "button" at bounding box center [596, 265] width 5 height 9
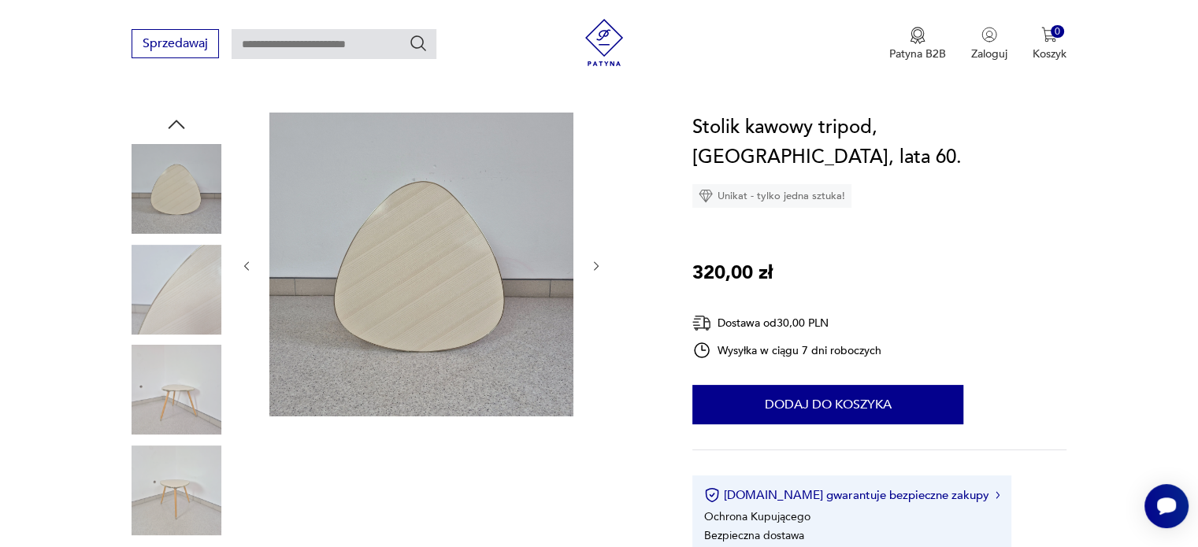
click at [597, 266] on icon "button" at bounding box center [596, 265] width 5 height 9
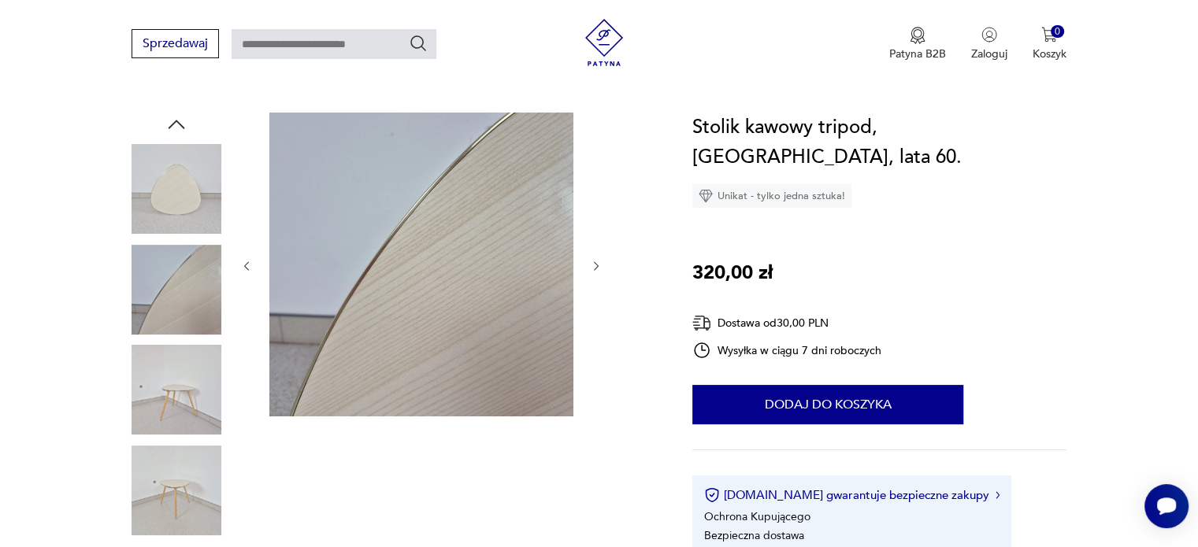
click at [597, 266] on icon "button" at bounding box center [596, 265] width 5 height 9
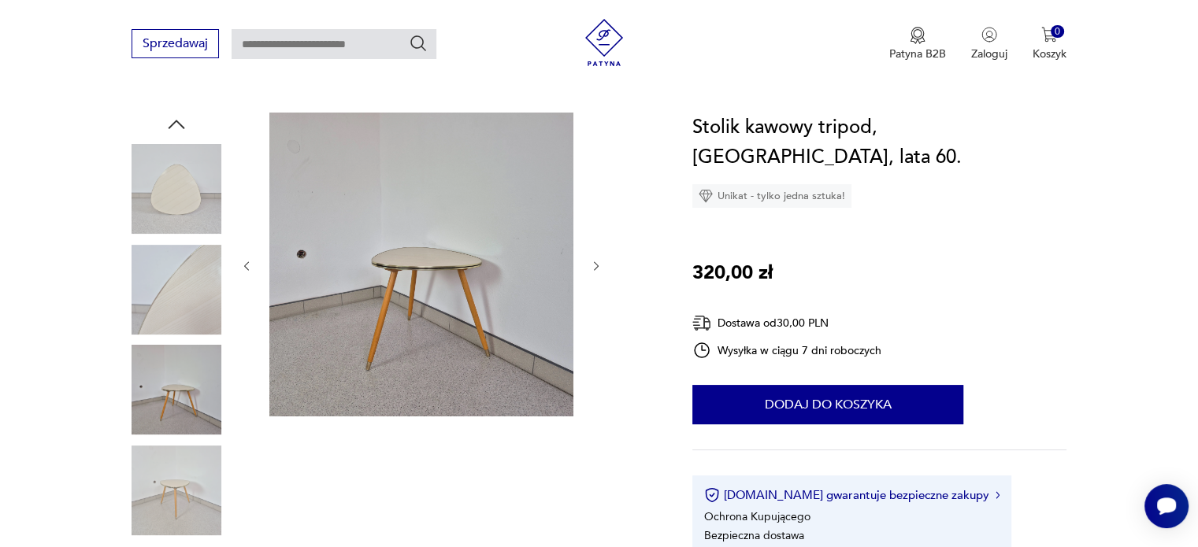
click at [597, 266] on icon "button" at bounding box center [596, 265] width 5 height 9
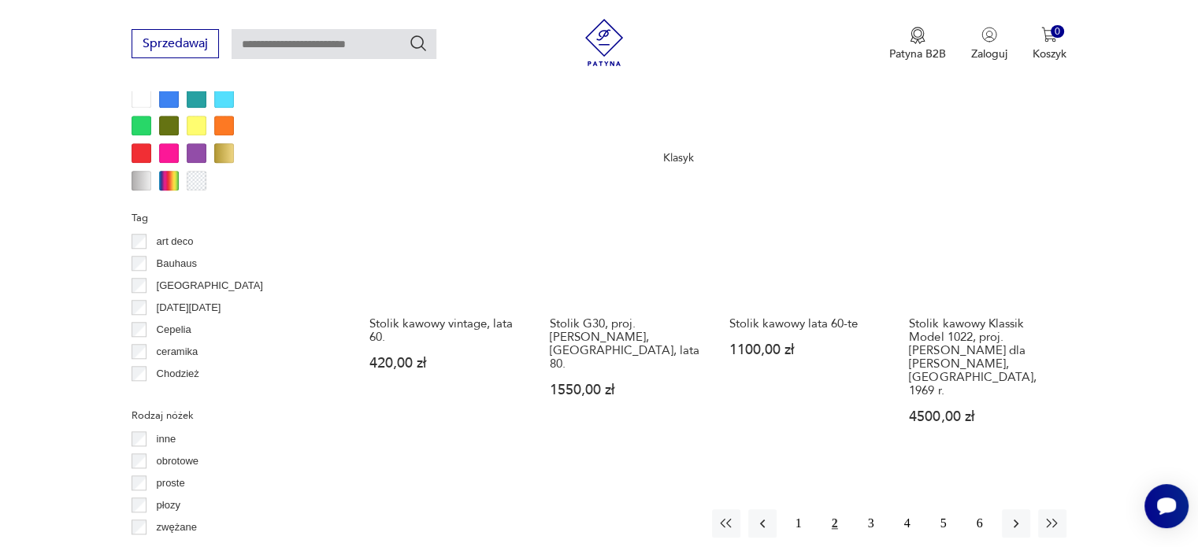
scroll to position [1513, 0]
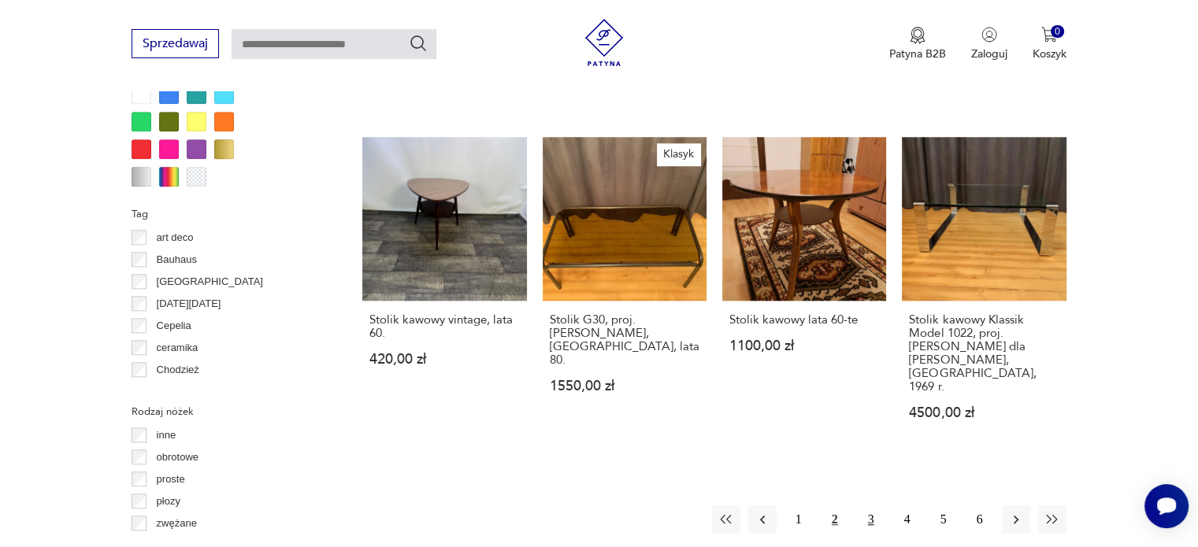
click at [869, 506] on button "3" at bounding box center [871, 520] width 28 height 28
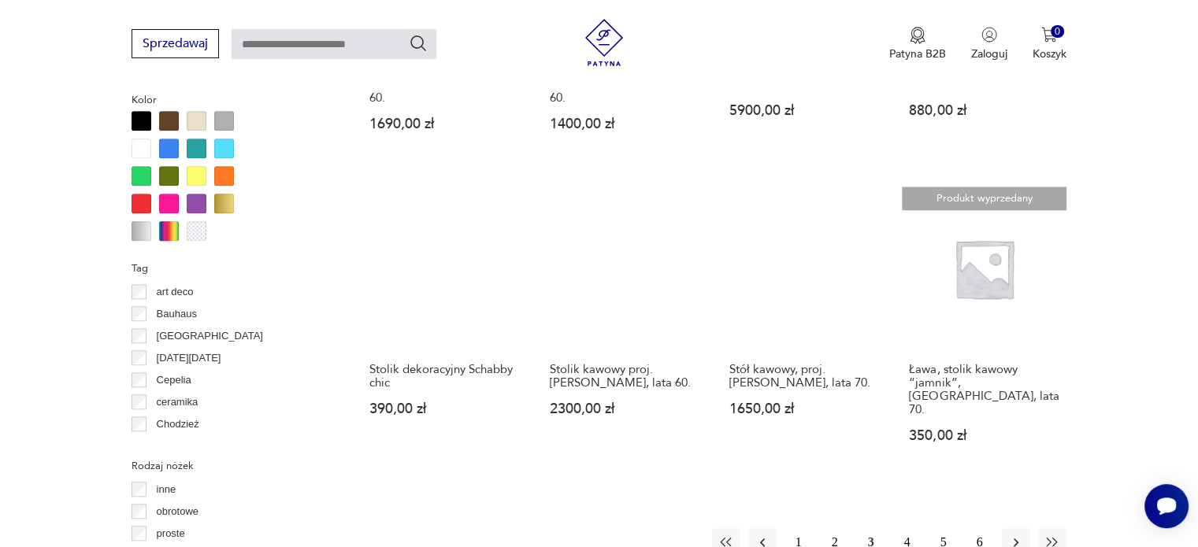
scroll to position [1482, 0]
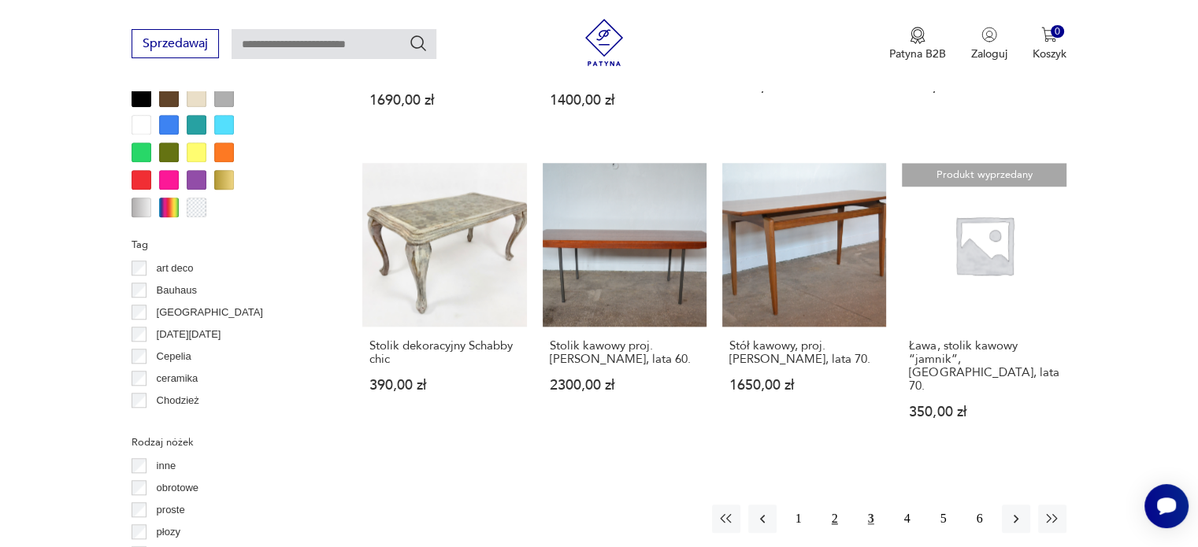
click at [832, 505] on button "2" at bounding box center [835, 519] width 28 height 28
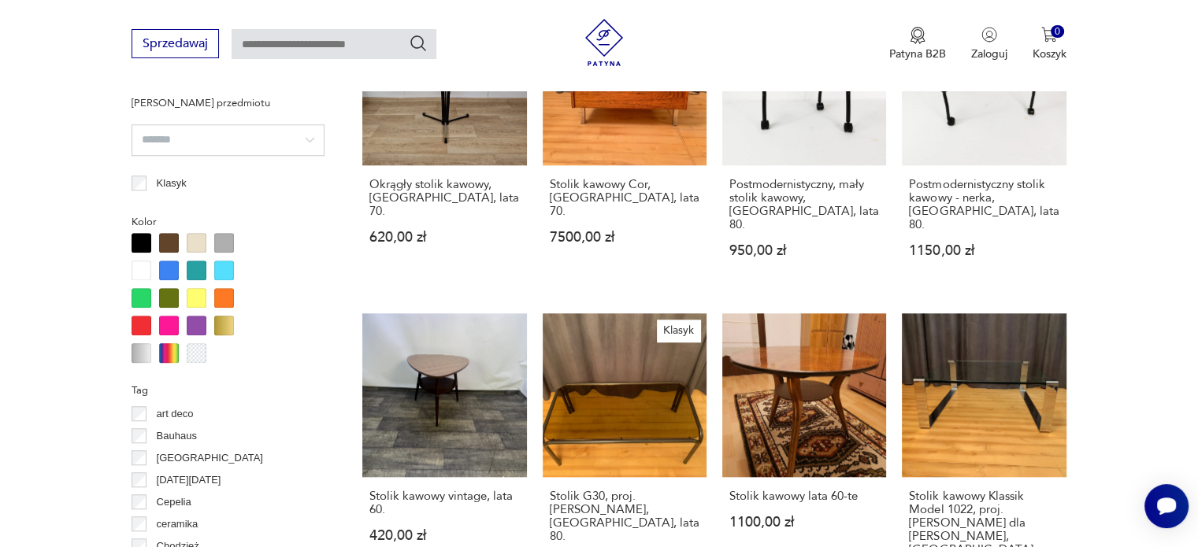
scroll to position [1345, 0]
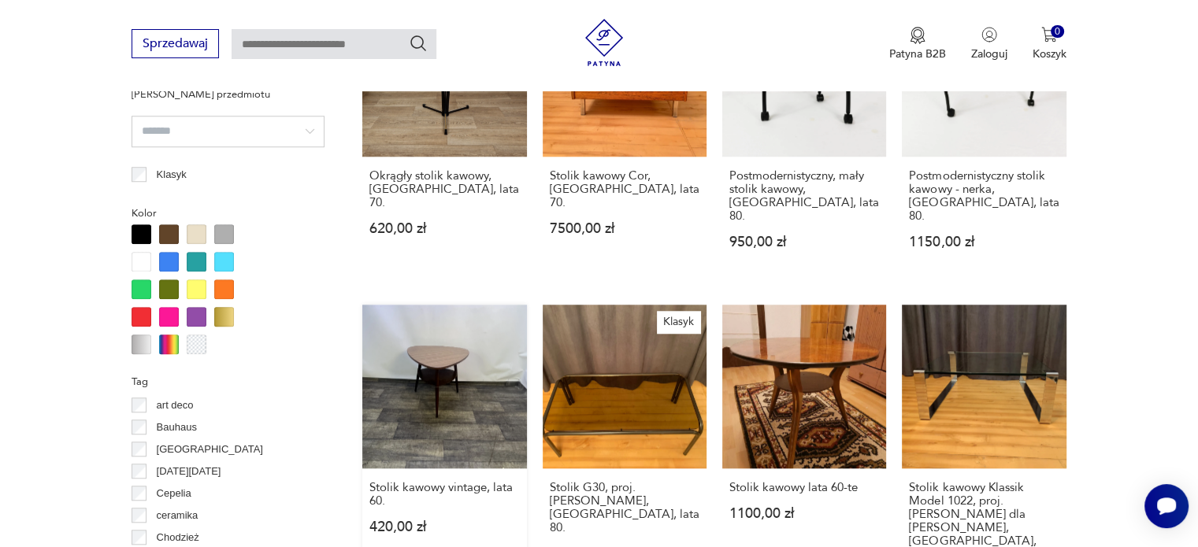
click at [451, 376] on link "Stolik kawowy vintage, lata 60. 420,00 zł" at bounding box center [444, 461] width 164 height 313
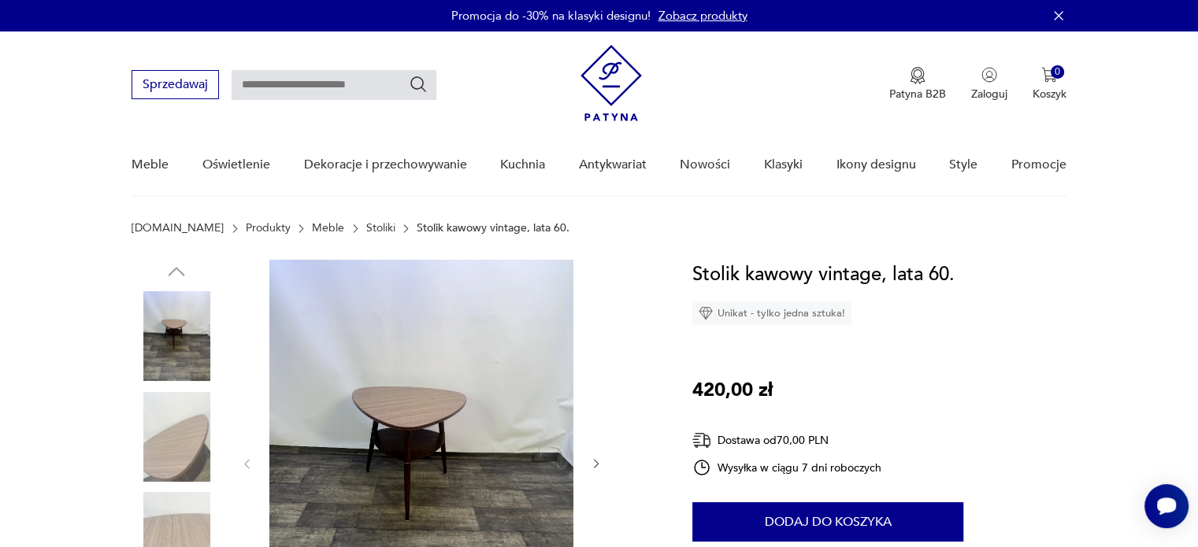
click at [591, 465] on icon "button" at bounding box center [596, 464] width 13 height 13
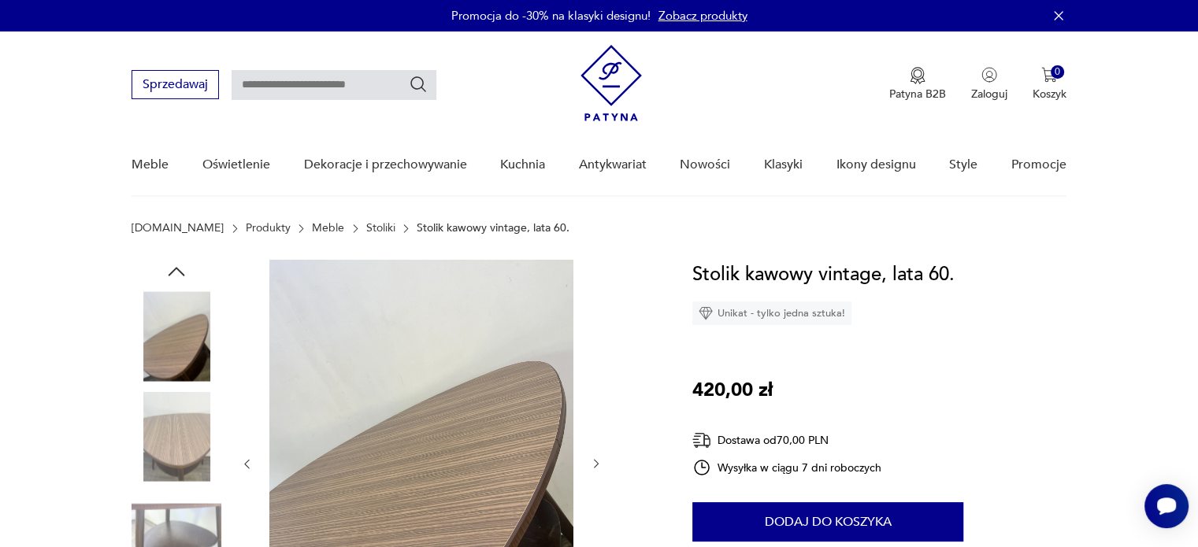
click at [591, 465] on icon "button" at bounding box center [596, 464] width 13 height 13
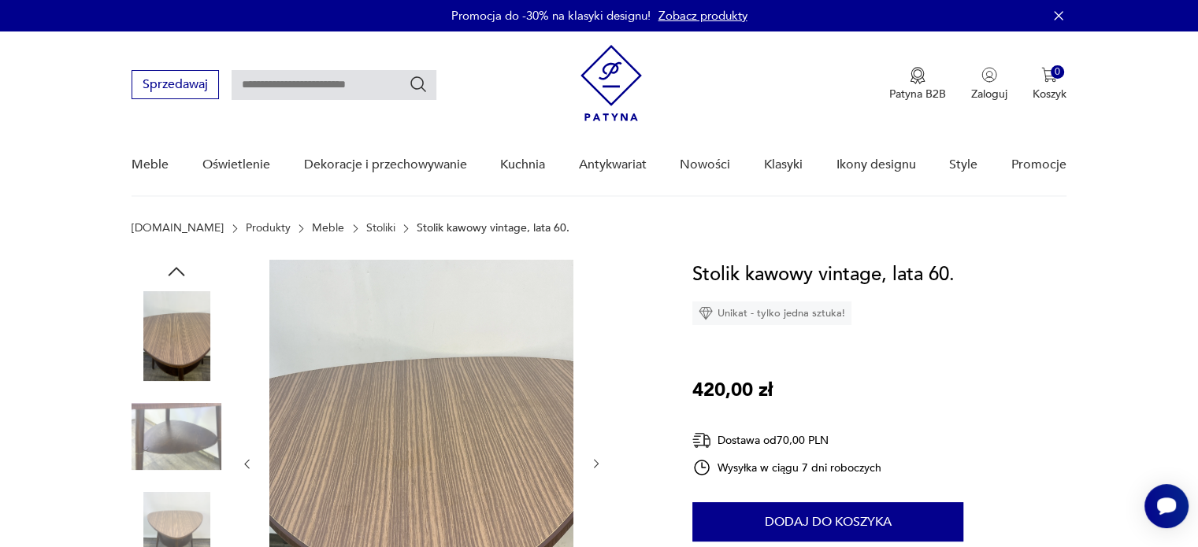
click at [591, 465] on icon "button" at bounding box center [596, 464] width 13 height 13
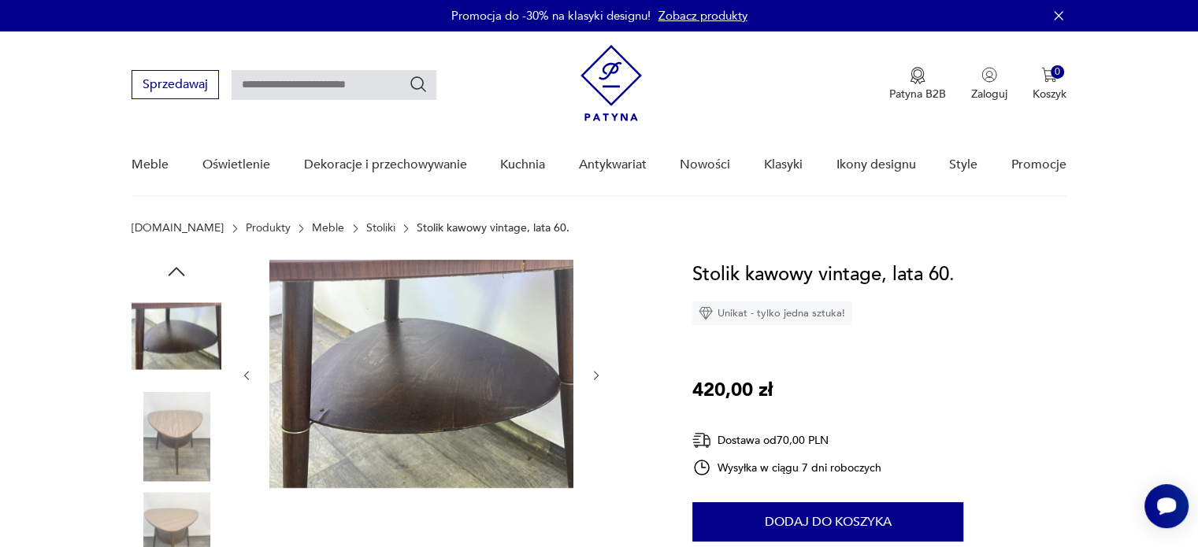
click at [591, 465] on div at bounding box center [421, 376] width 362 height 232
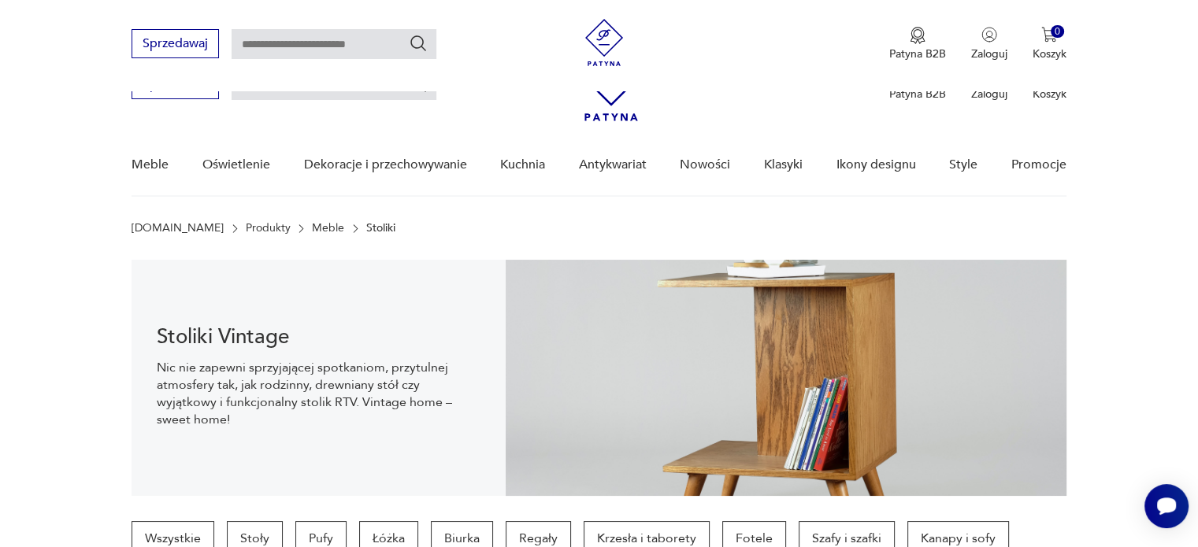
scroll to position [1490, 0]
